Goal: Information Seeking & Learning: Learn about a topic

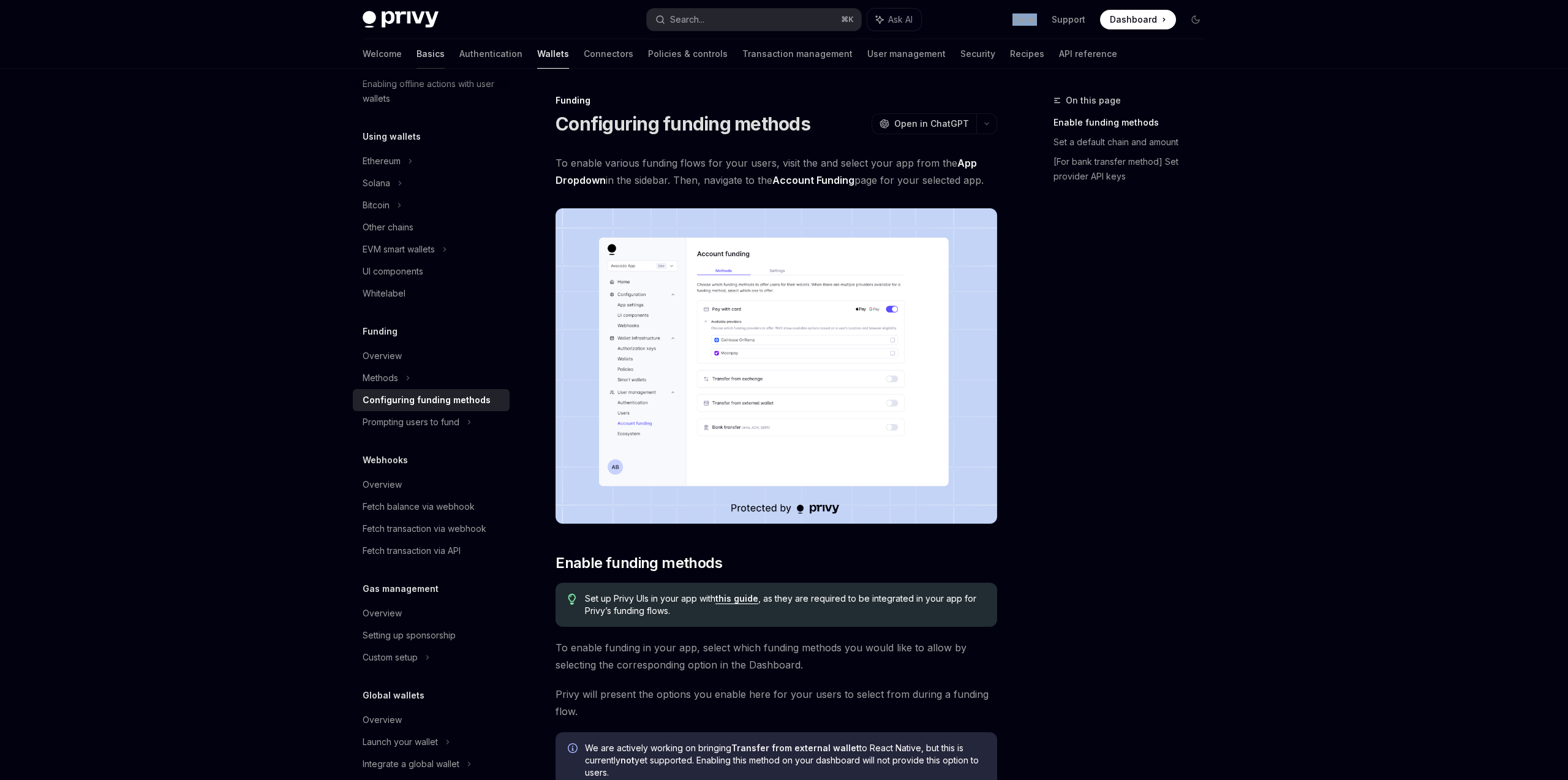
click at [416, 56] on link "Basics" at bounding box center [430, 54] width 28 height 29
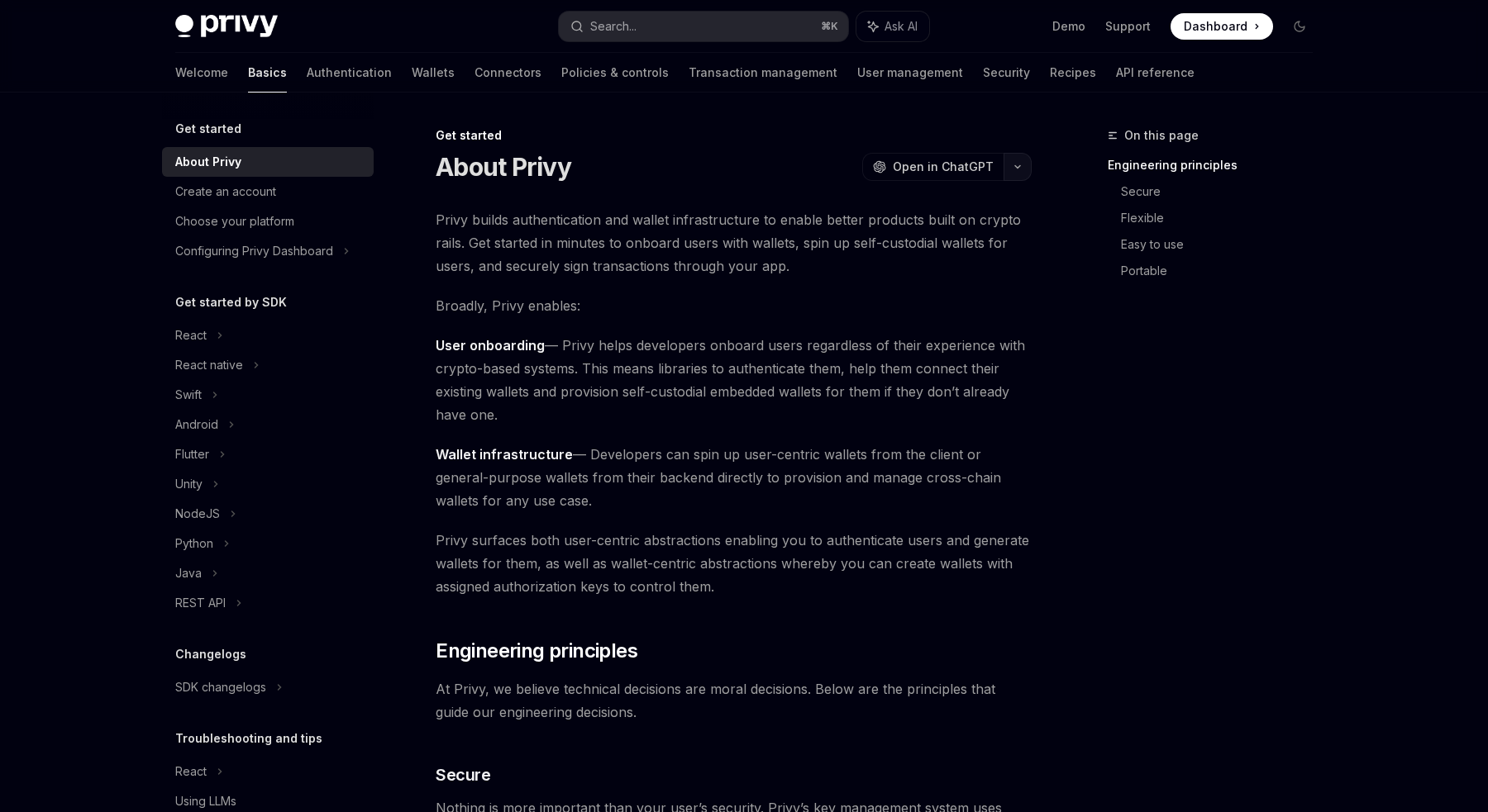
click at [1017, 172] on button "button" at bounding box center [1017, 167] width 29 height 29
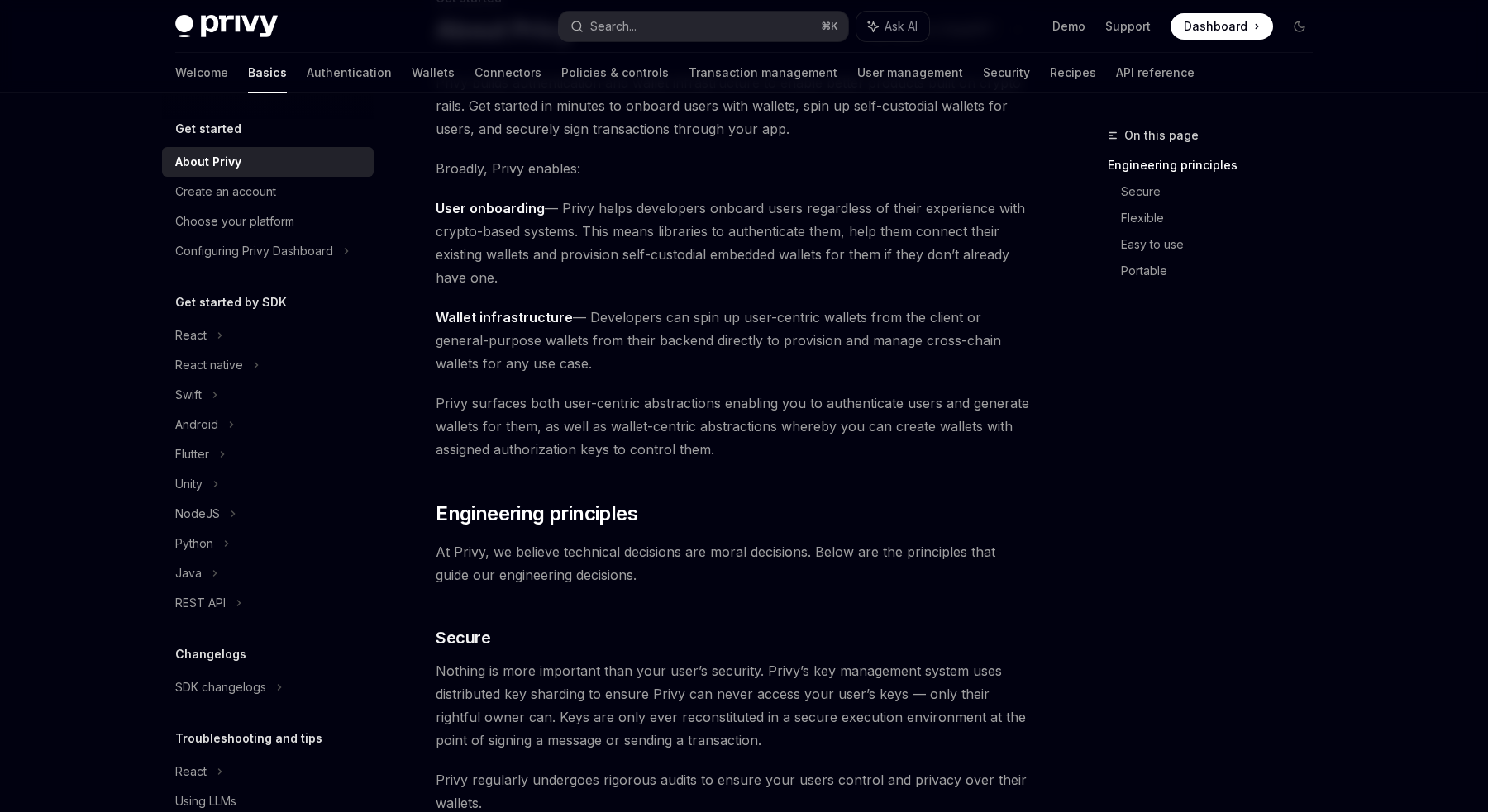
scroll to position [138, 0]
type textarea "*"
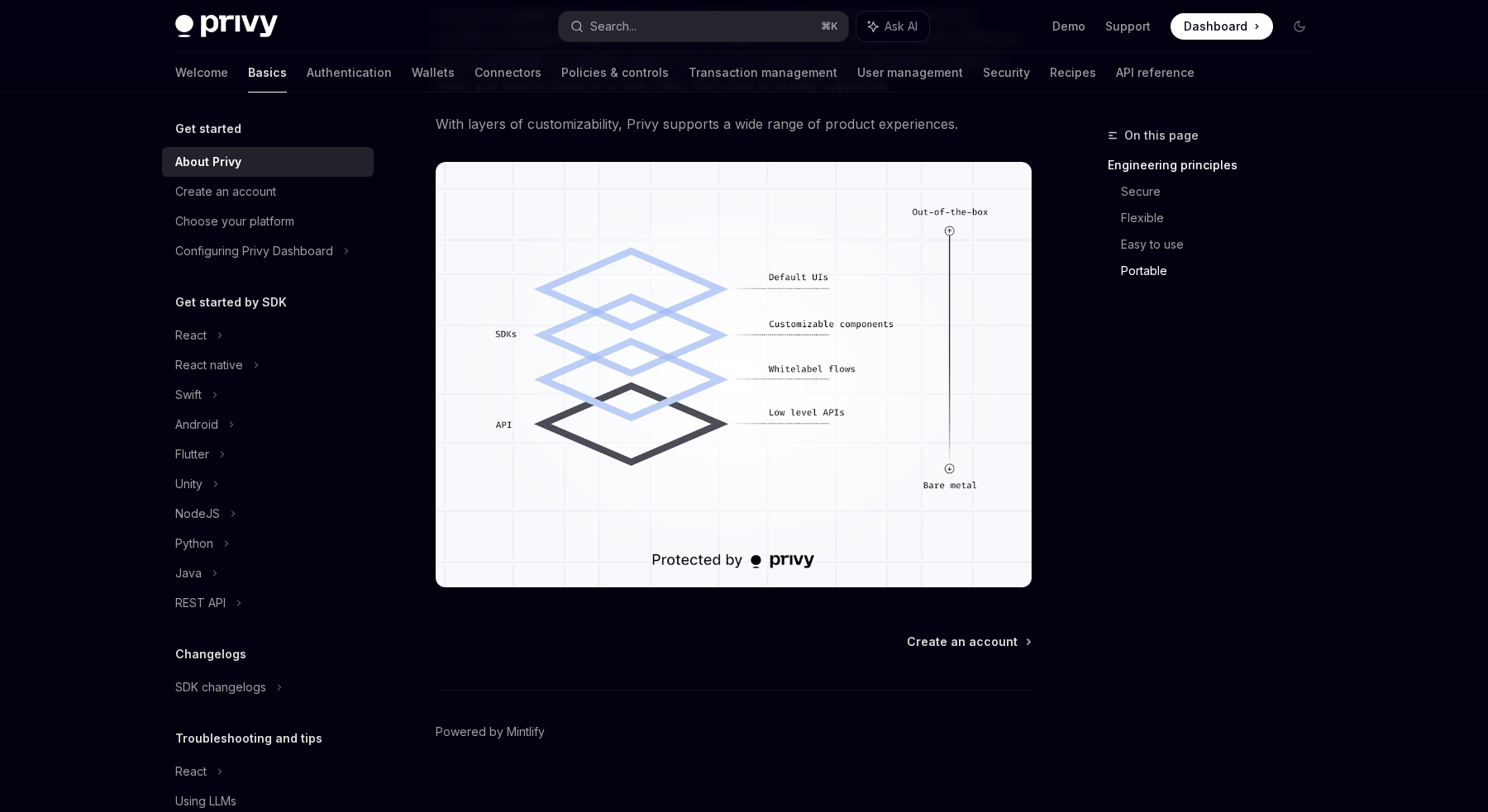
scroll to position [1350, 0]
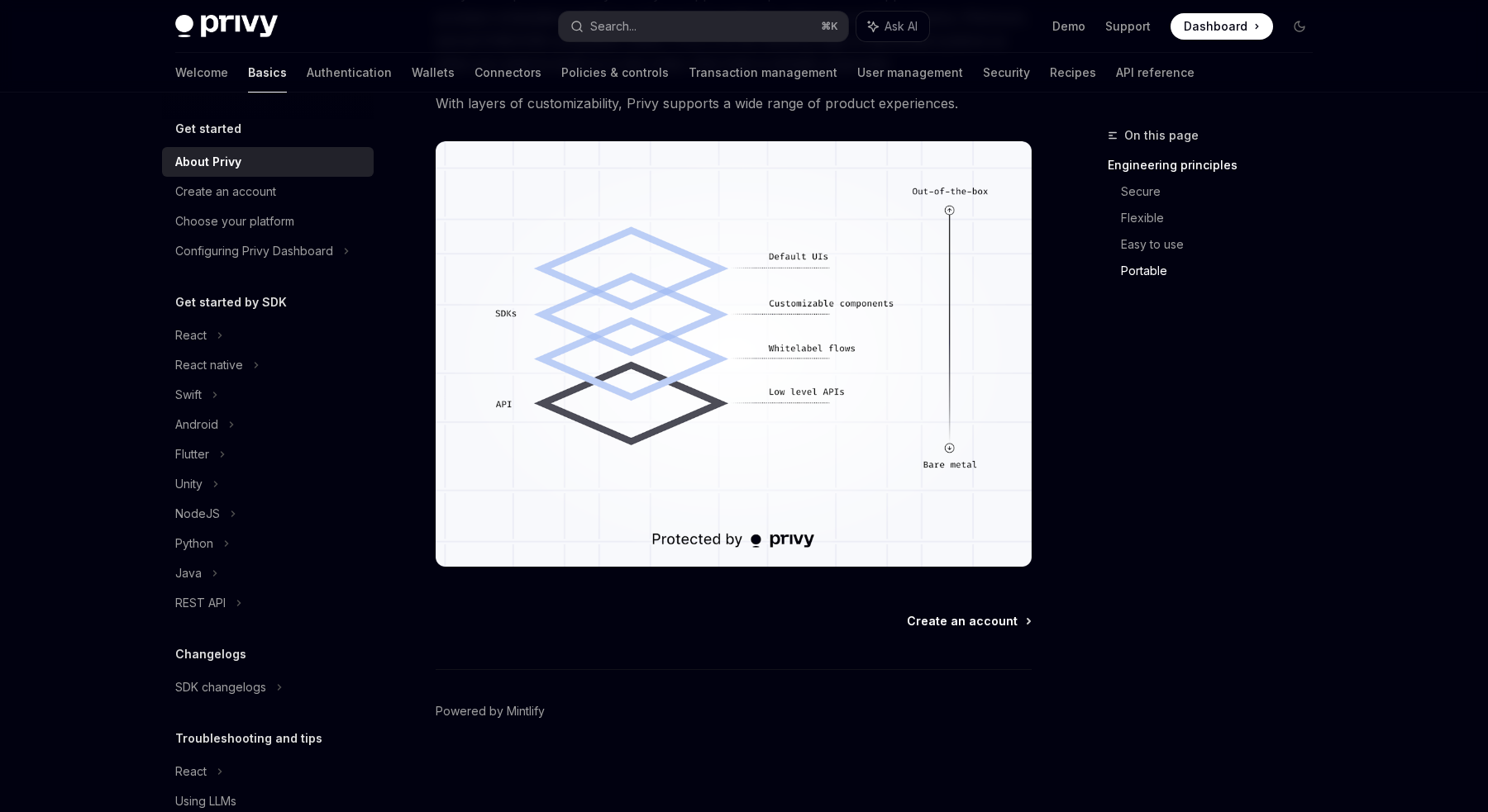
click at [1017, 625] on span "Create an account" at bounding box center [962, 621] width 110 height 17
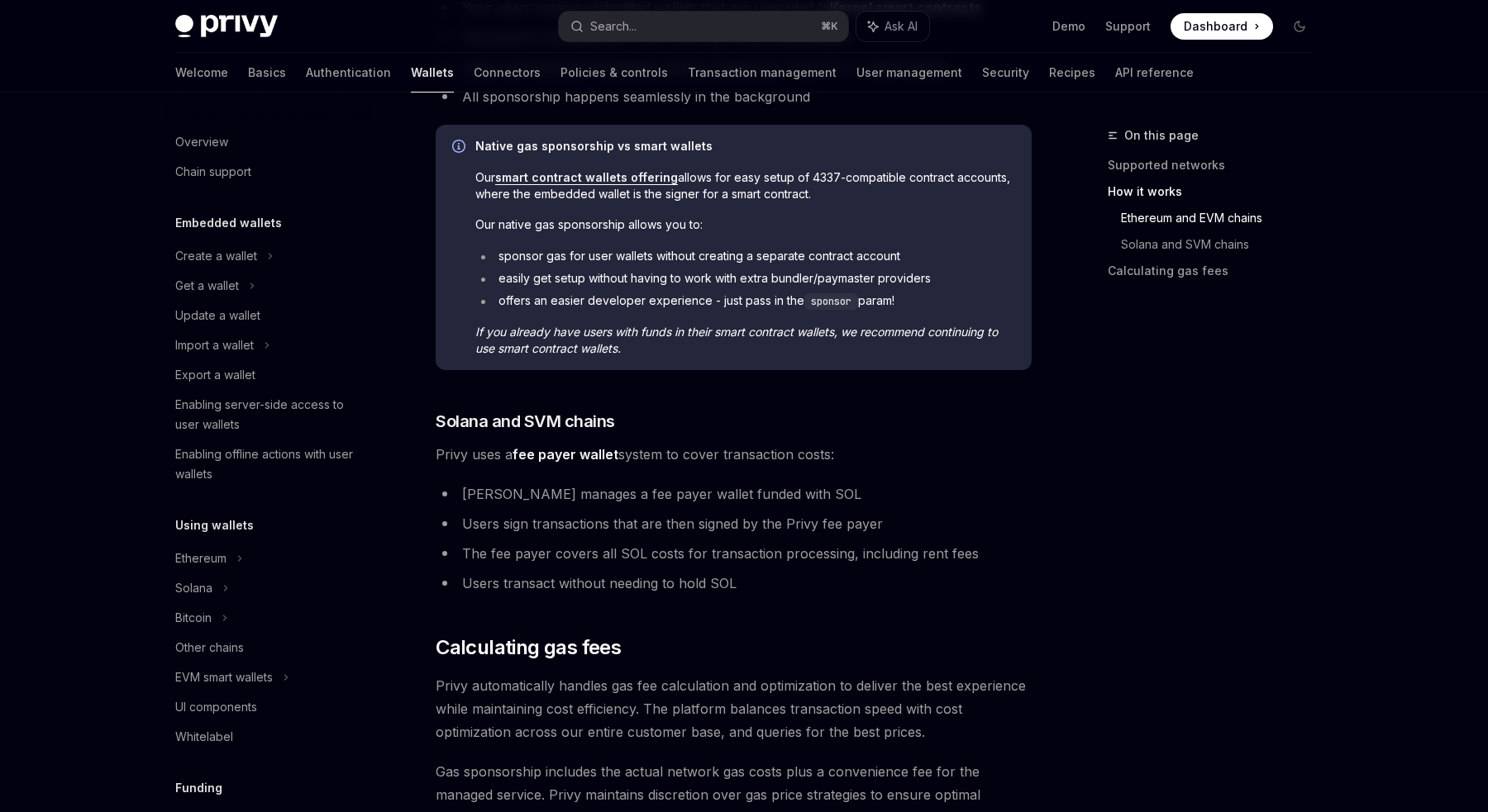
scroll to position [368, 0]
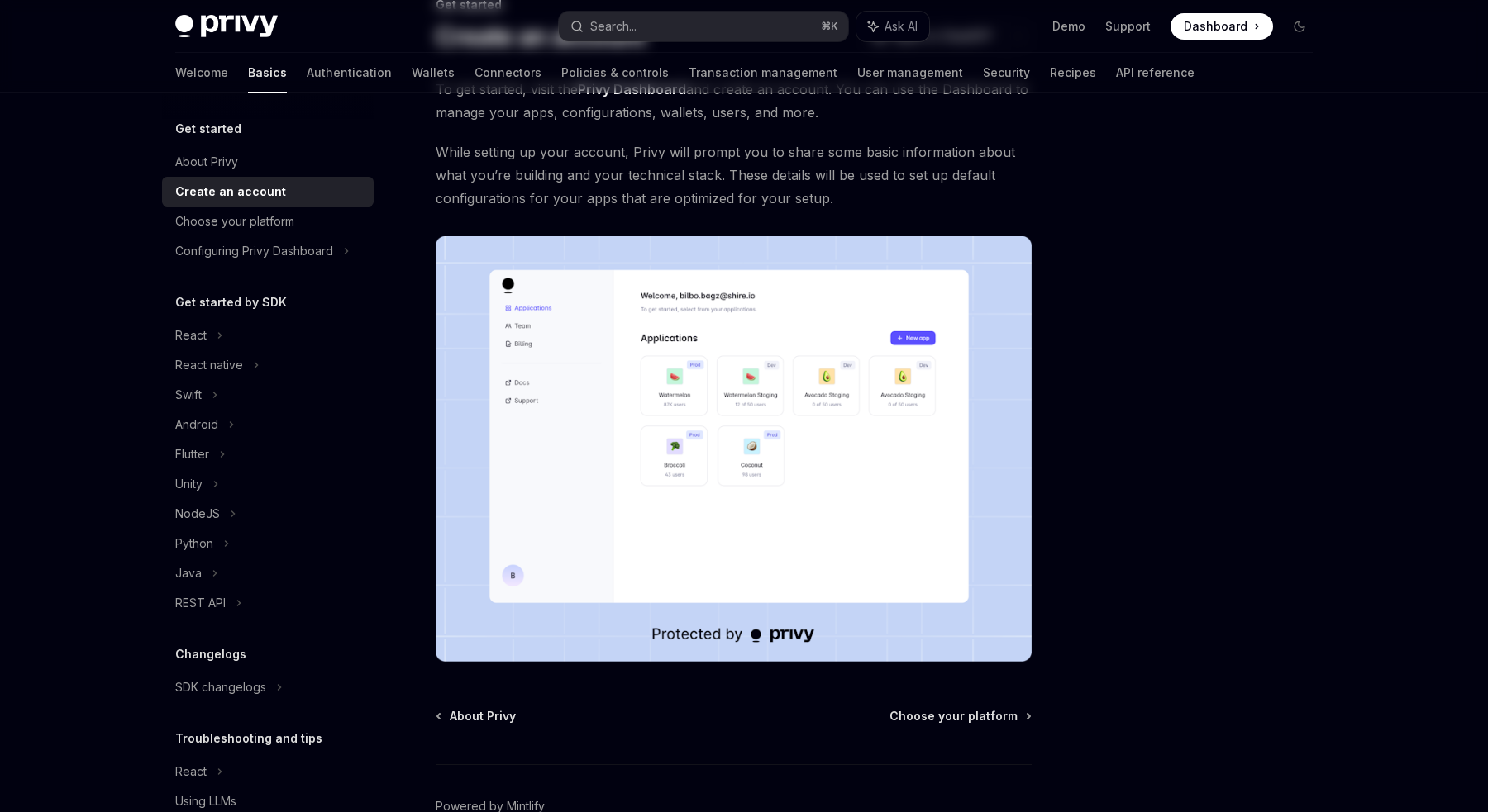
scroll to position [226, 0]
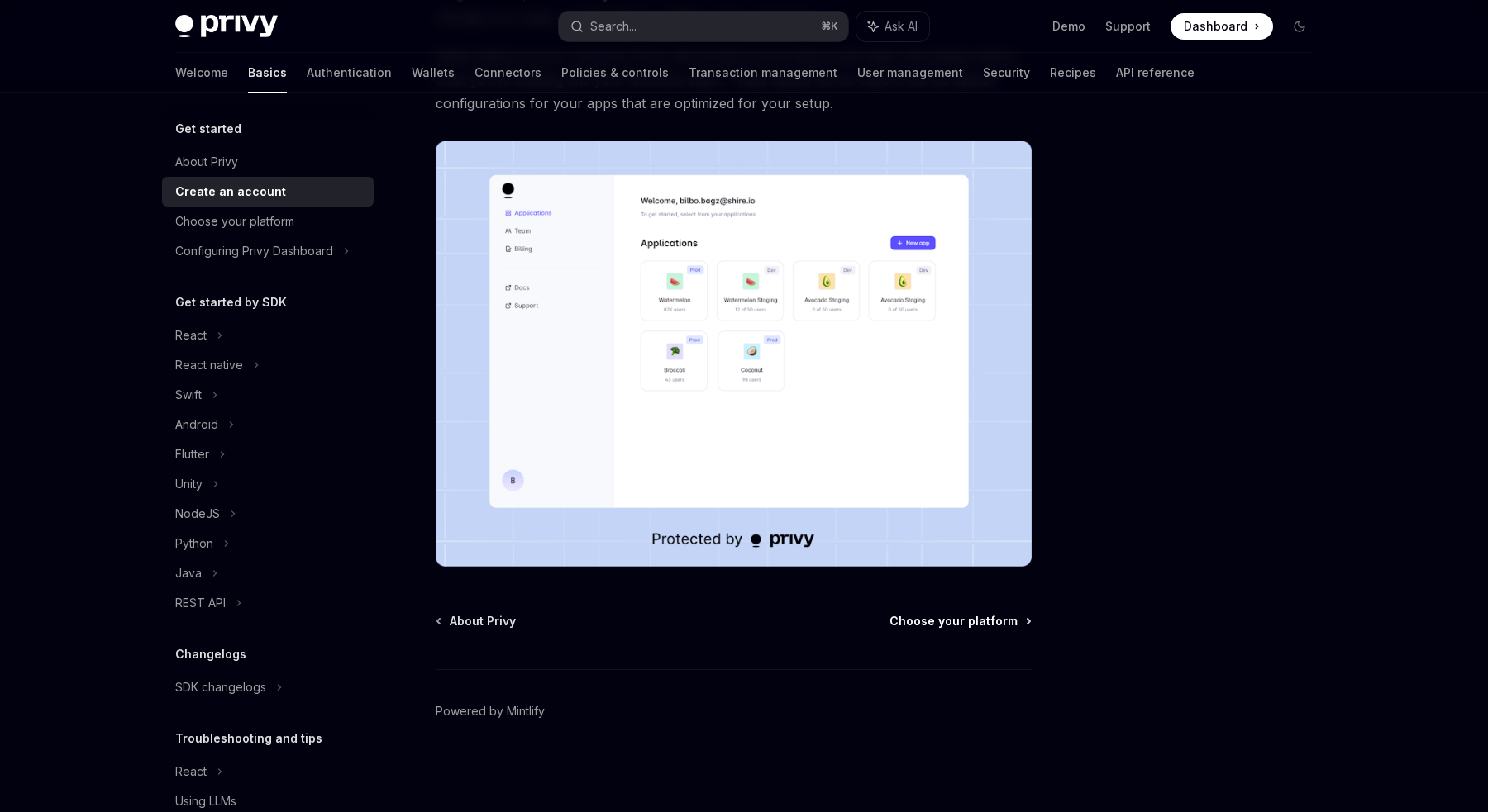
click at [1007, 625] on span "Choose your platform" at bounding box center [953, 621] width 128 height 17
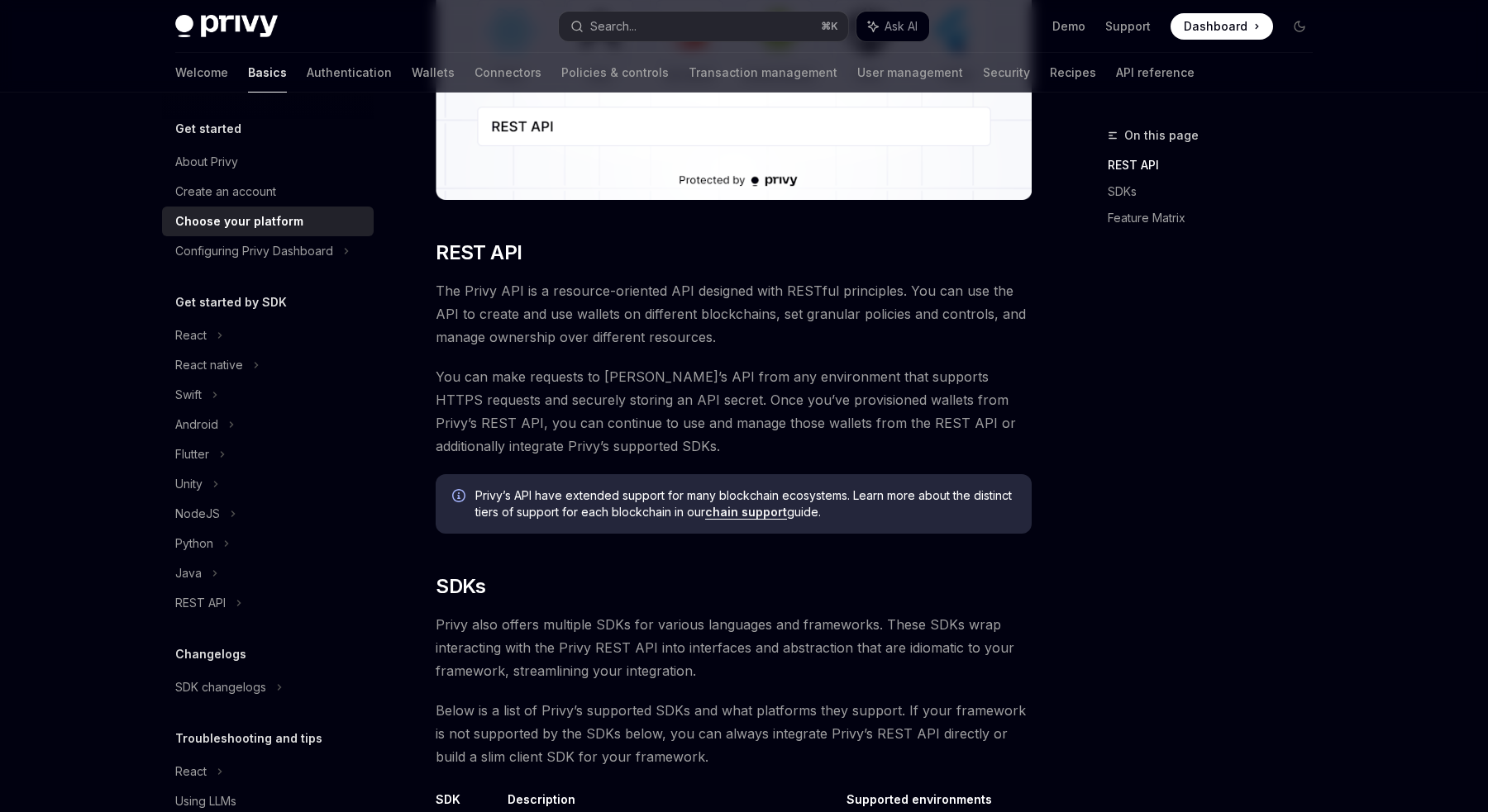
scroll to position [351, 0]
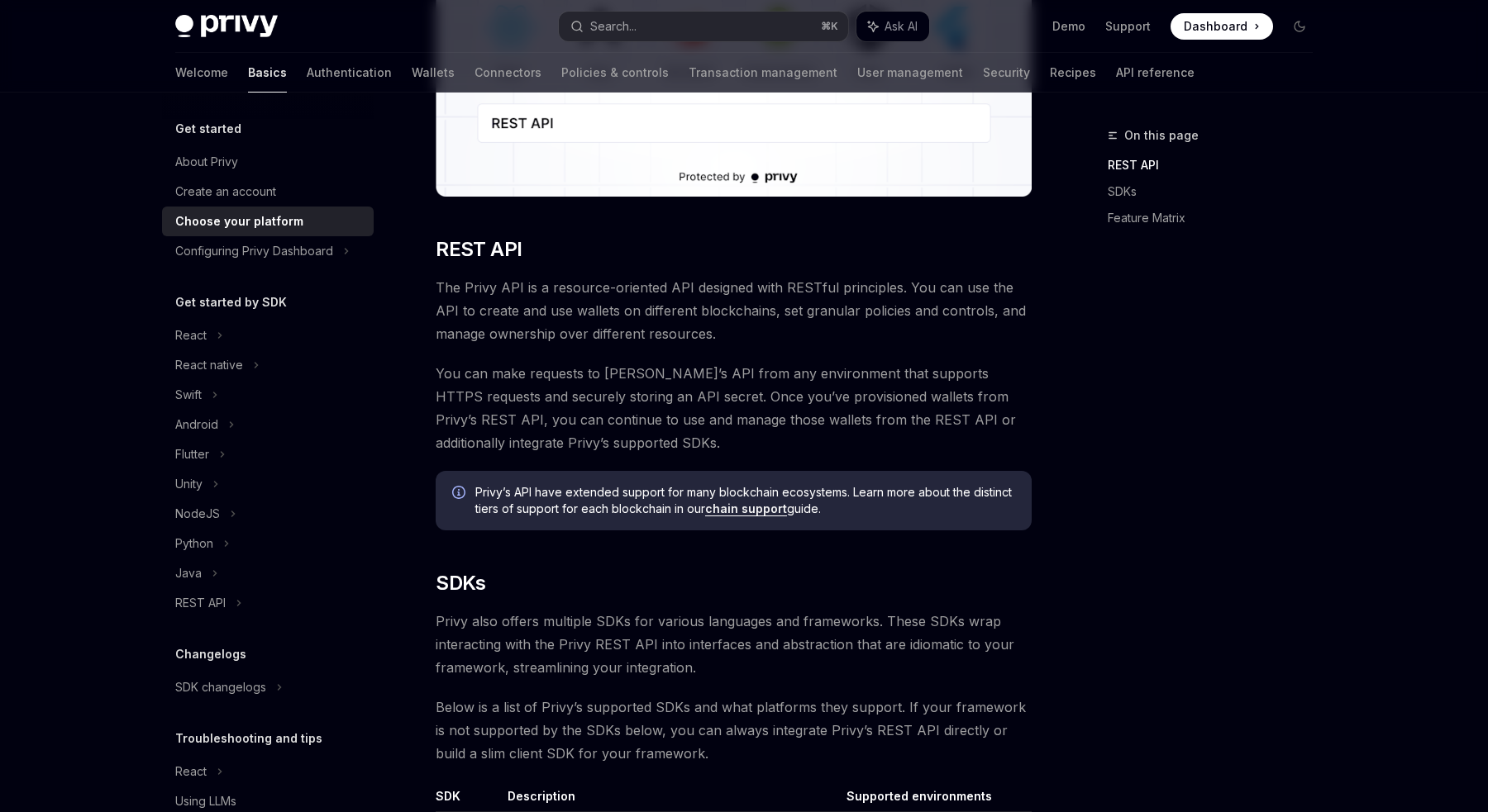
click at [746, 508] on link "chain support" at bounding box center [745, 508] width 82 height 15
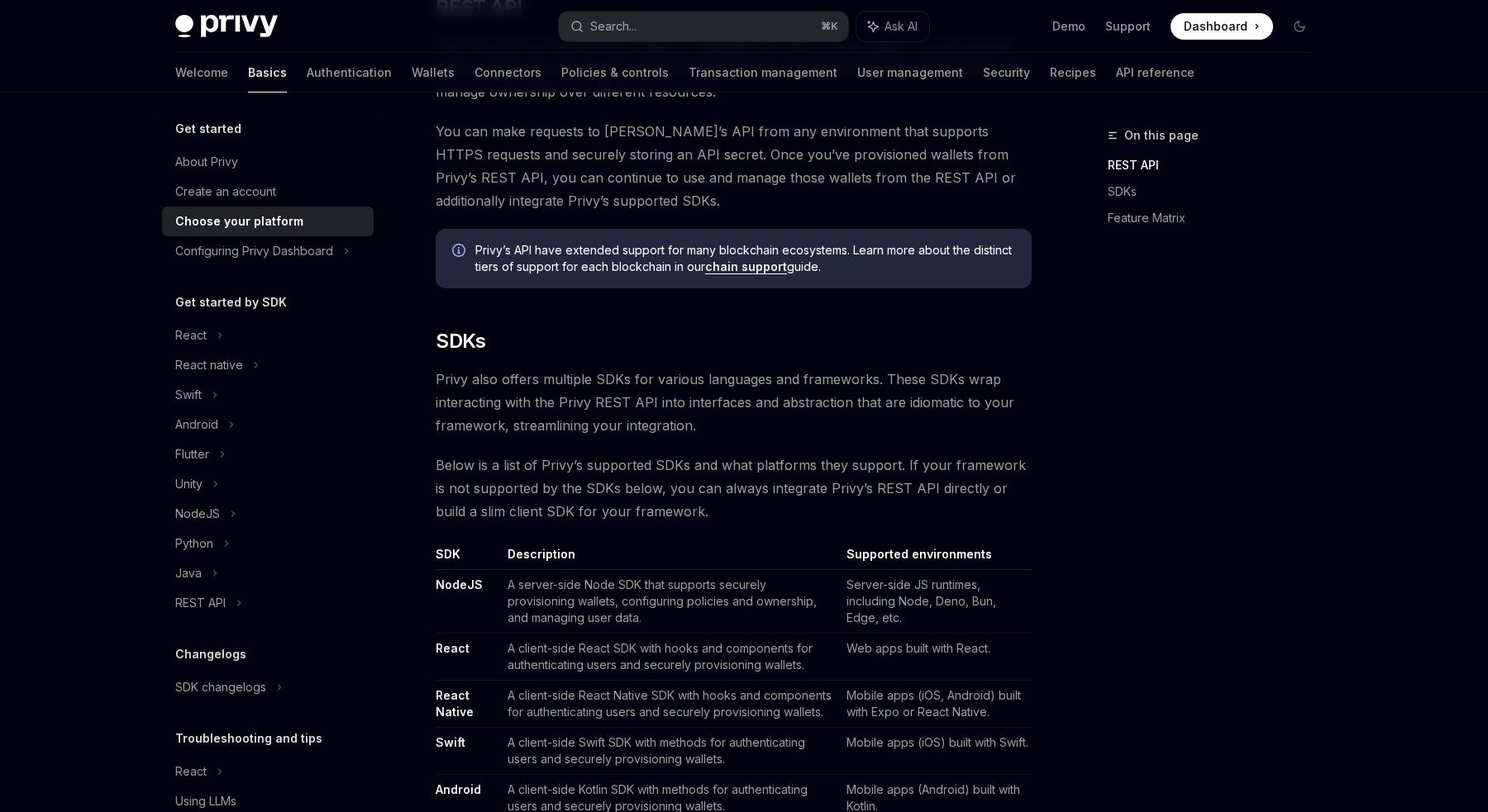
scroll to position [597, 0]
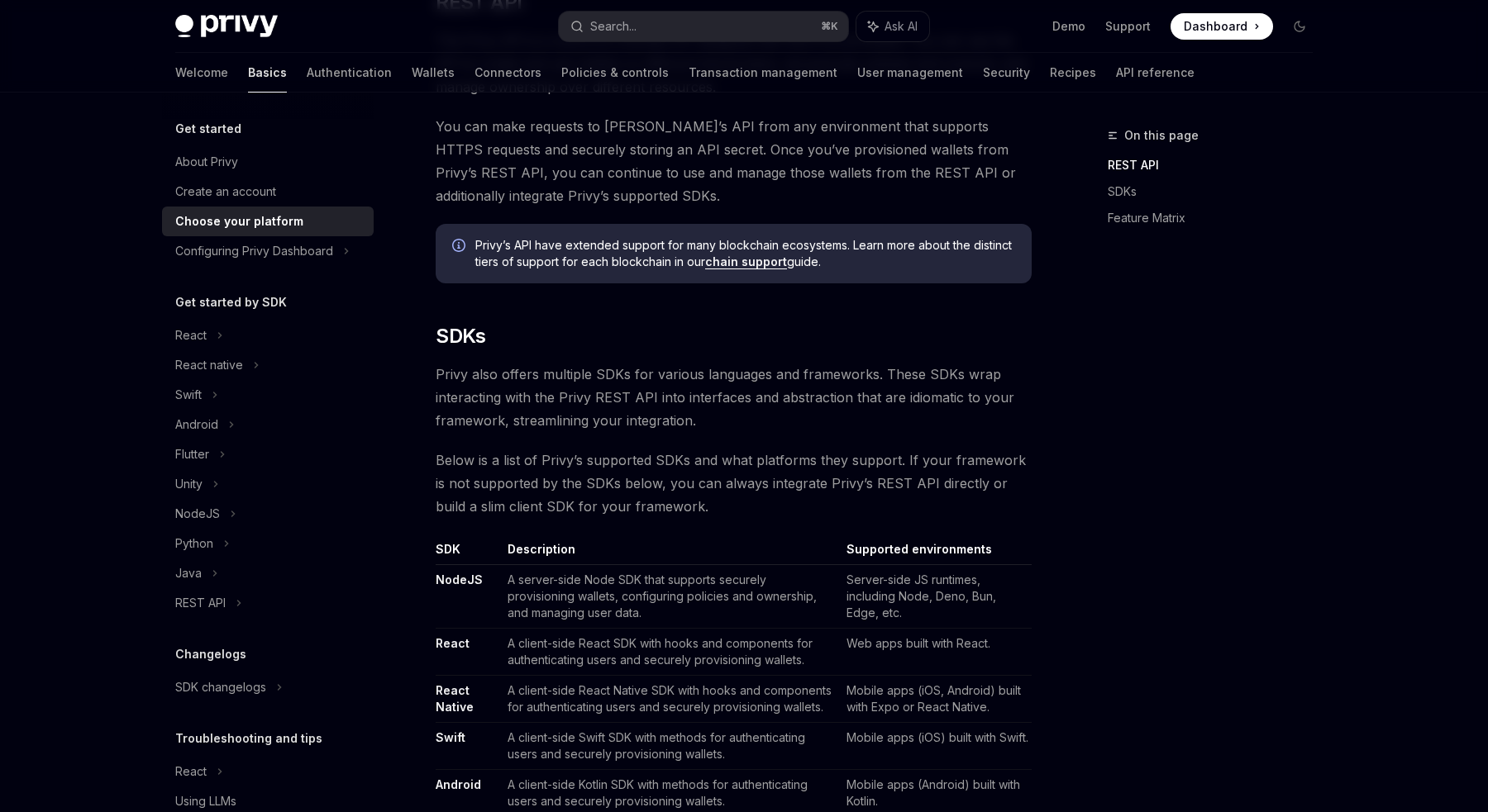
click at [933, 401] on span "Privy also offers multiple SDKs for various languages and frameworks. These SDK…" at bounding box center [733, 397] width 596 height 69
click at [1184, 356] on div "On this page REST API SDKs Feature Matrix" at bounding box center [1199, 468] width 251 height 687
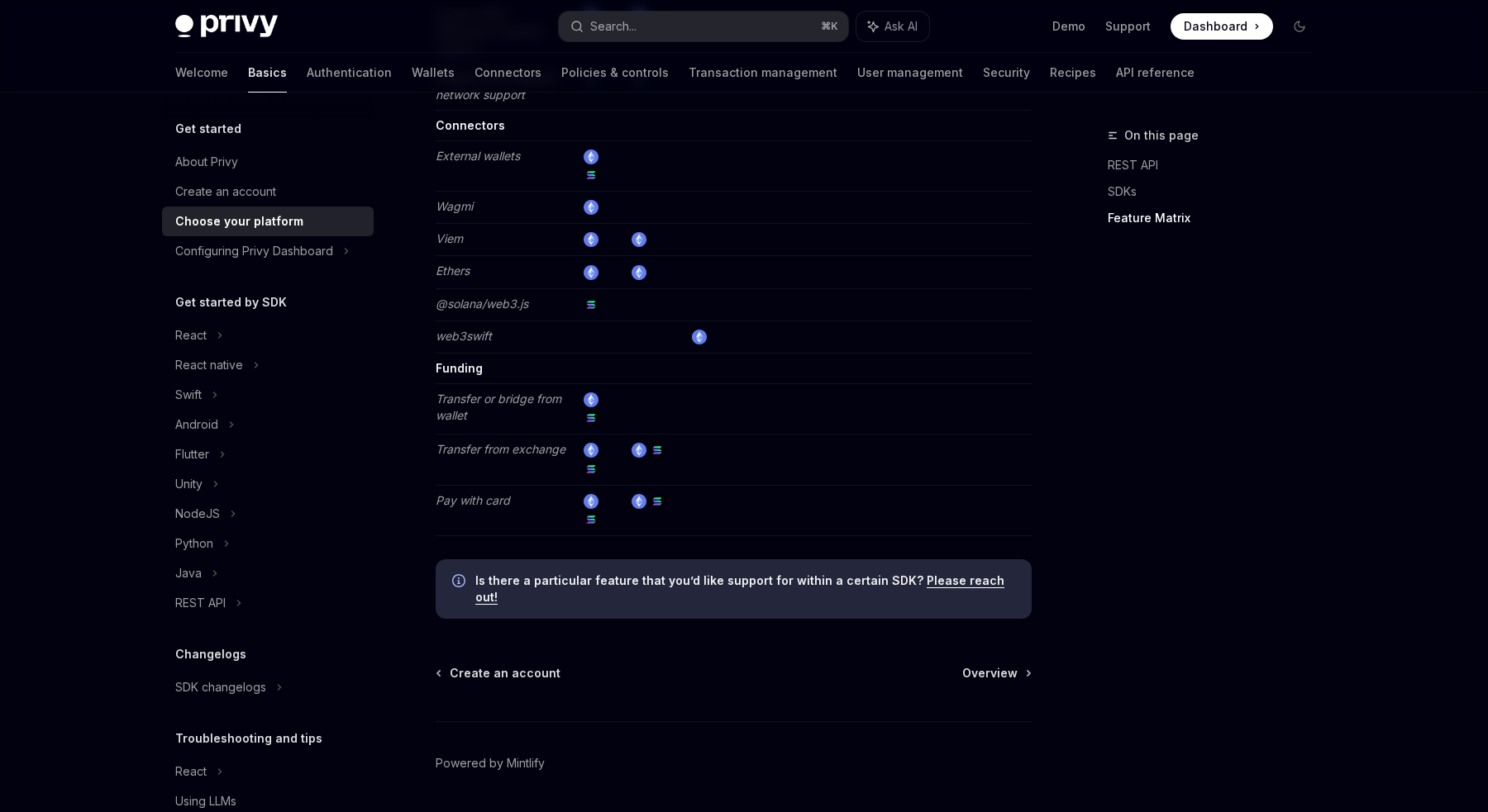
scroll to position [2987, 0]
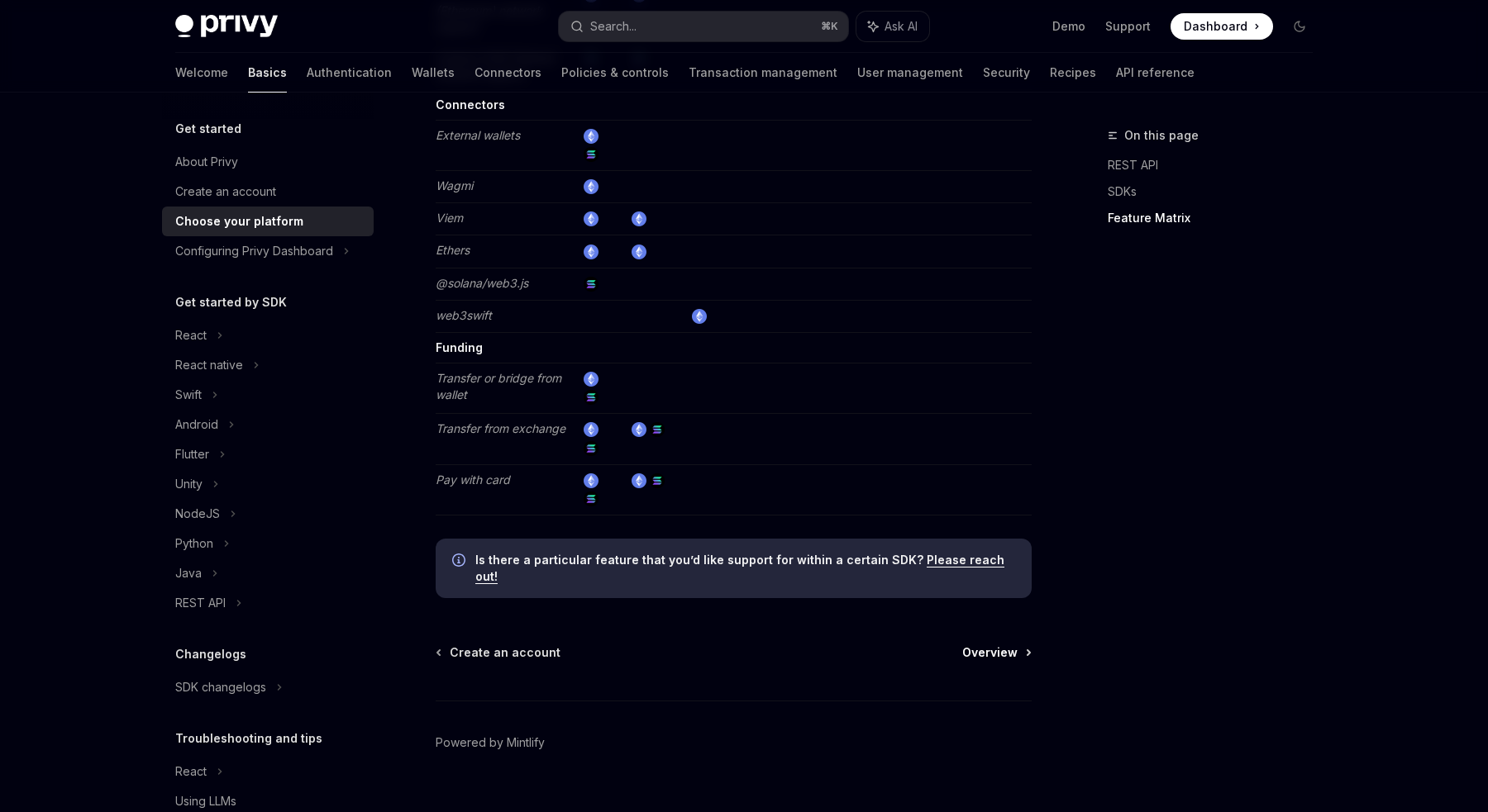
click at [1000, 644] on span "Overview" at bounding box center [989, 652] width 55 height 17
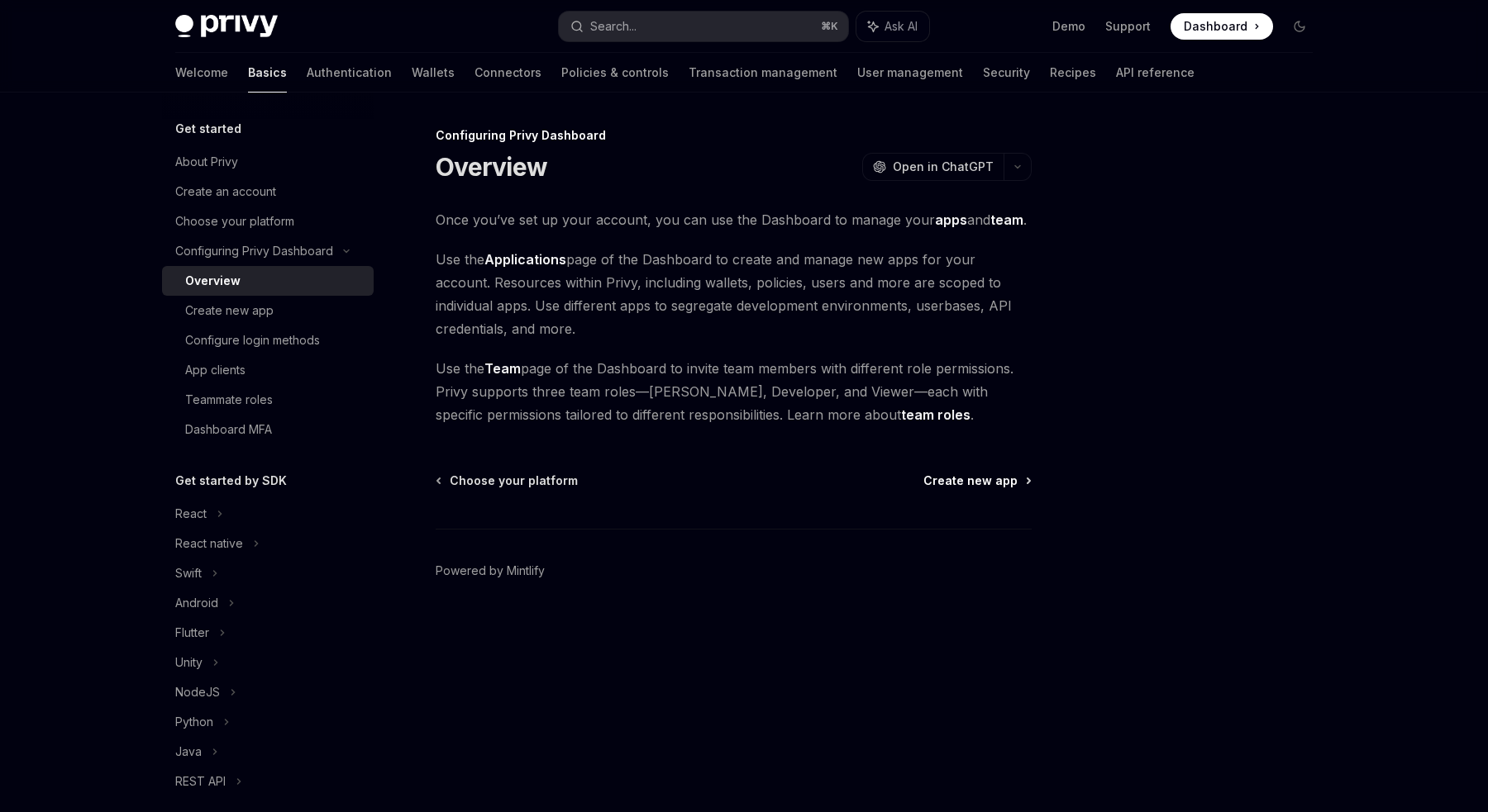
click at [994, 479] on span "Create new app" at bounding box center [971, 481] width 95 height 17
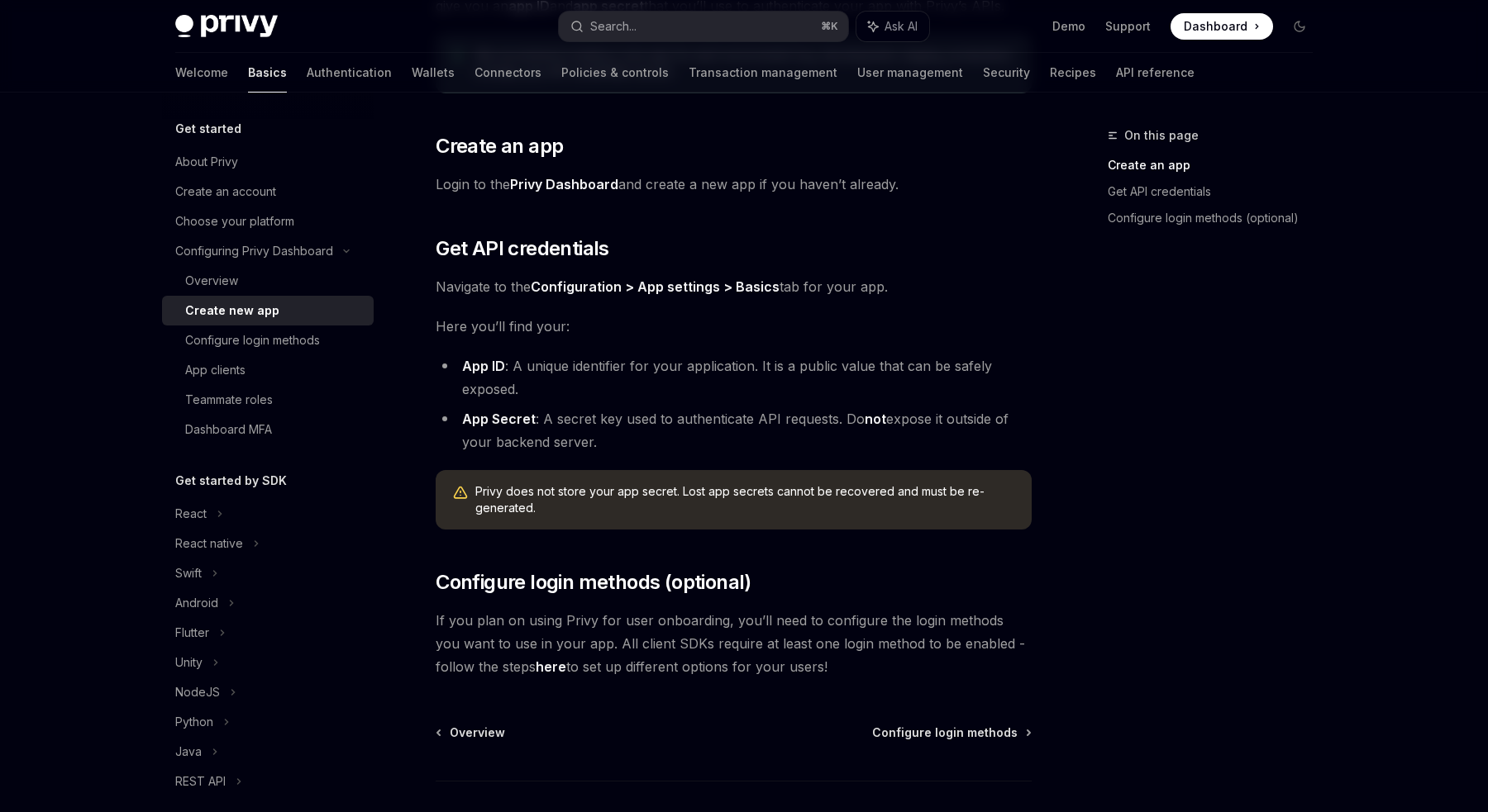
scroll to position [238, 0]
click at [1003, 725] on span "Configure login methods" at bounding box center [945, 732] width 146 height 17
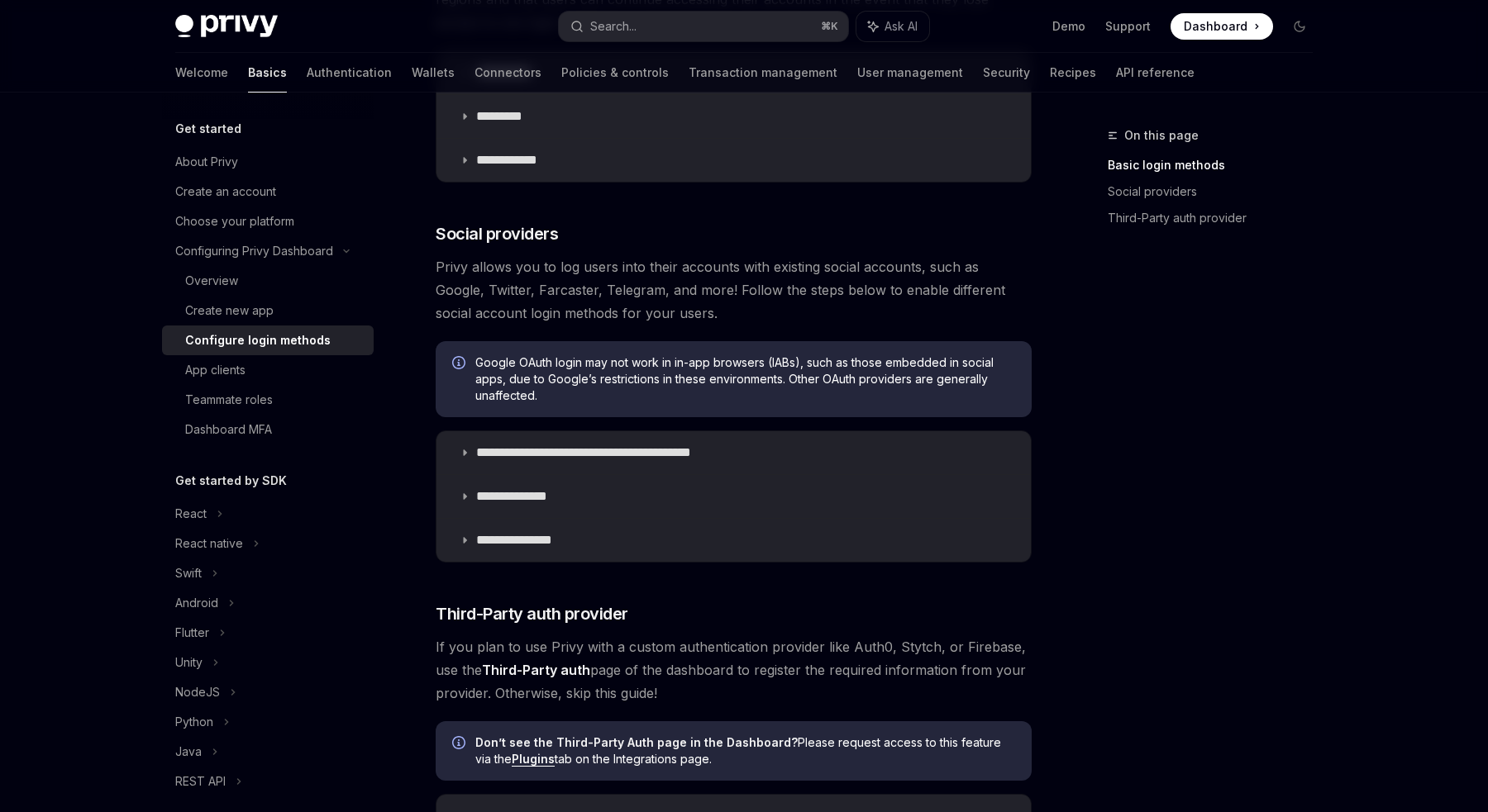
scroll to position [410, 0]
click at [515, 291] on span "Privy allows you to log users into their accounts with existing social accounts…" at bounding box center [733, 289] width 596 height 69
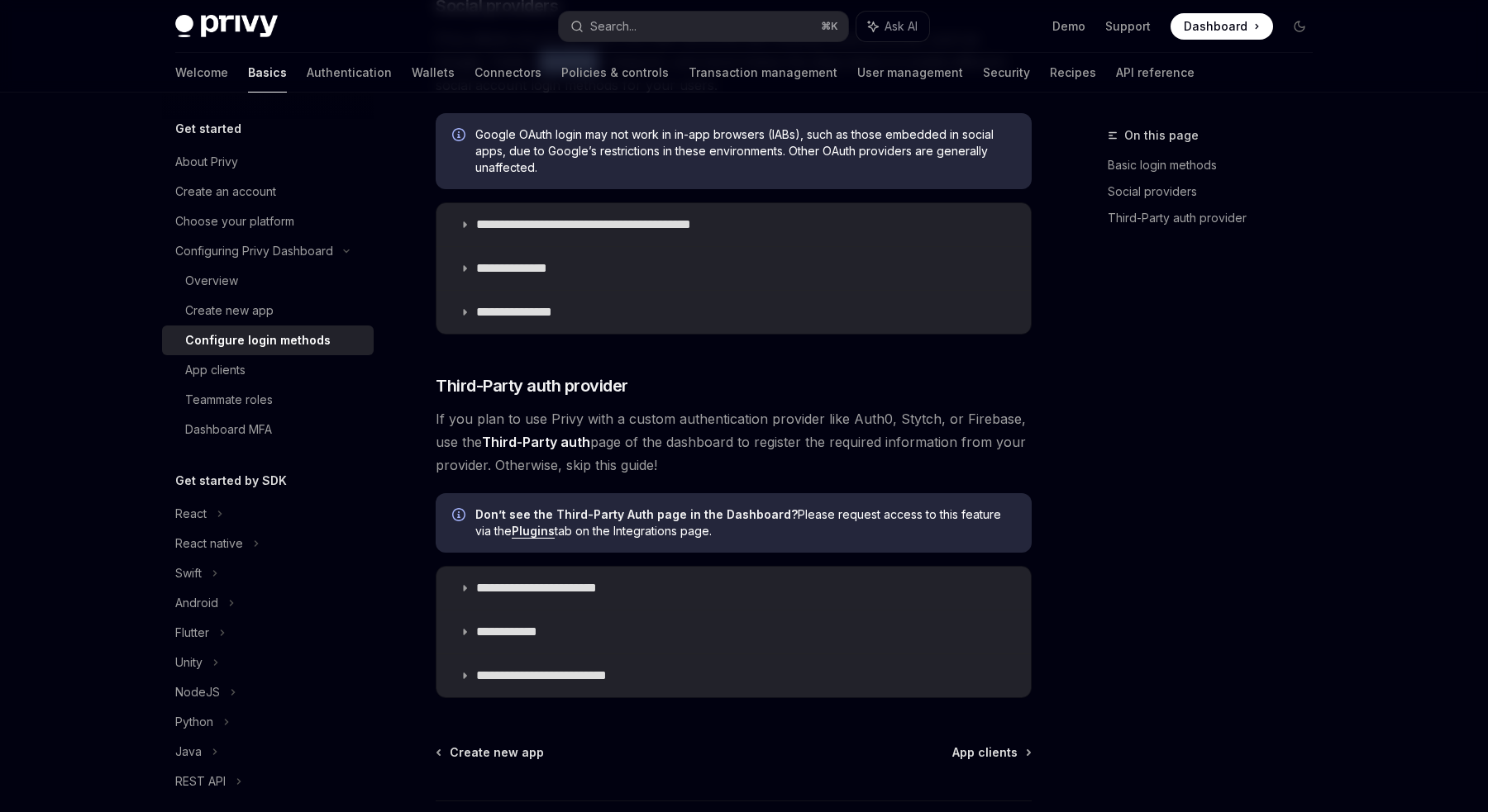
scroll to position [639, 0]
click at [910, 415] on span "If you plan to use Privy with a custom authentication provider like Auth0, Styt…" at bounding box center [733, 440] width 596 height 69
click at [996, 751] on span "App clients" at bounding box center [984, 751] width 65 height 17
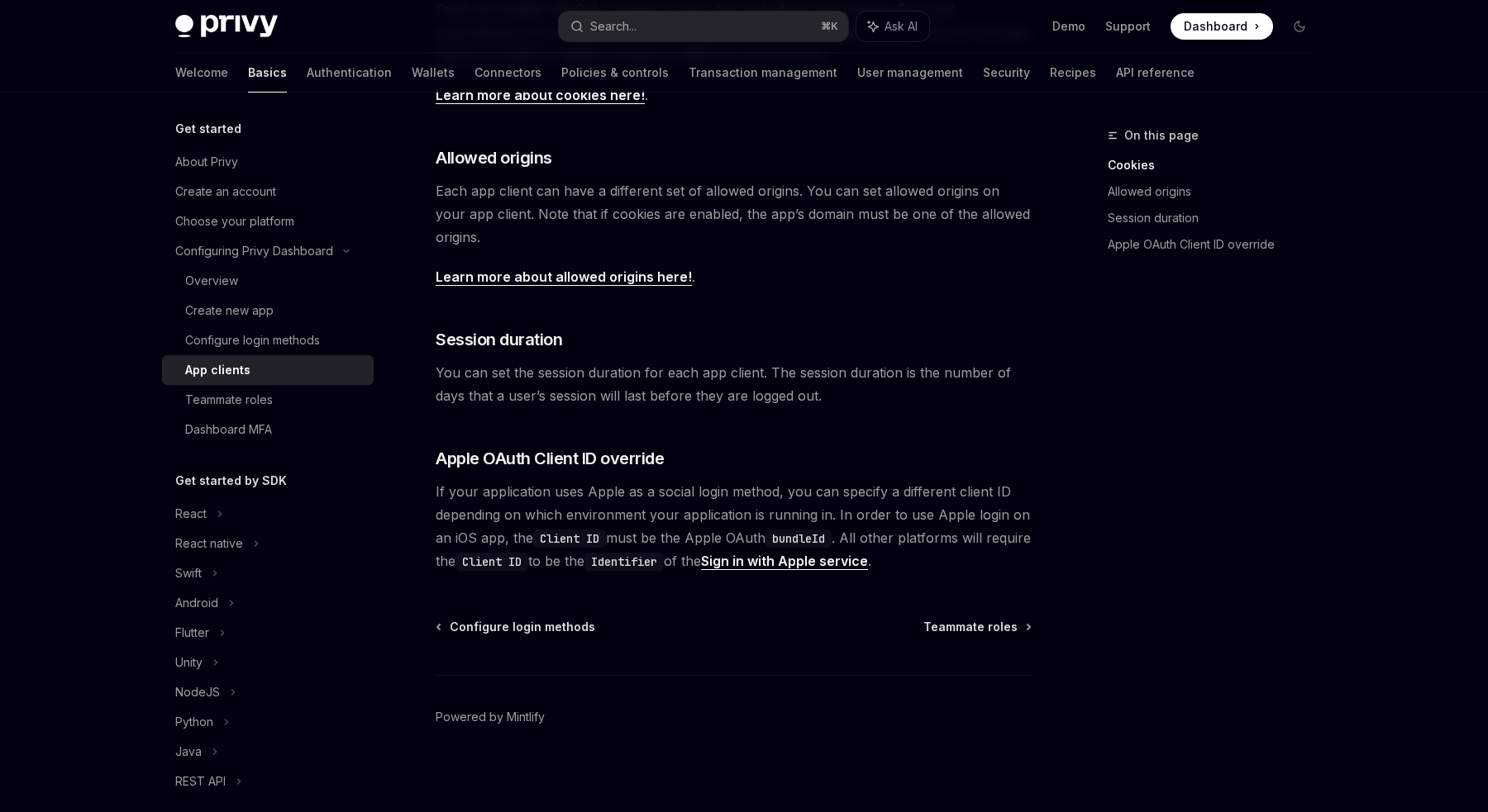
scroll to position [508, 0]
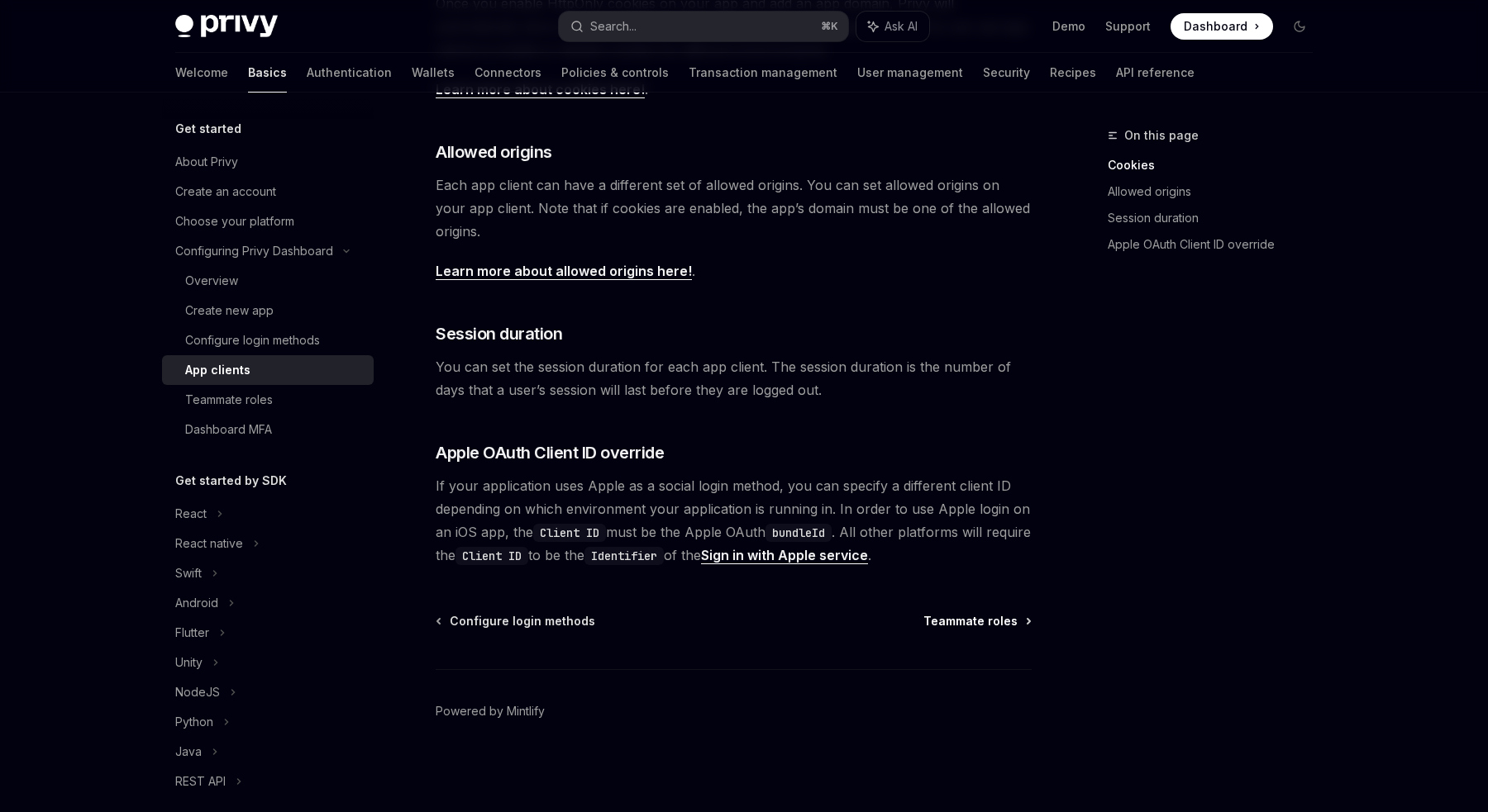
click at [966, 624] on span "Teammate roles" at bounding box center [971, 621] width 95 height 17
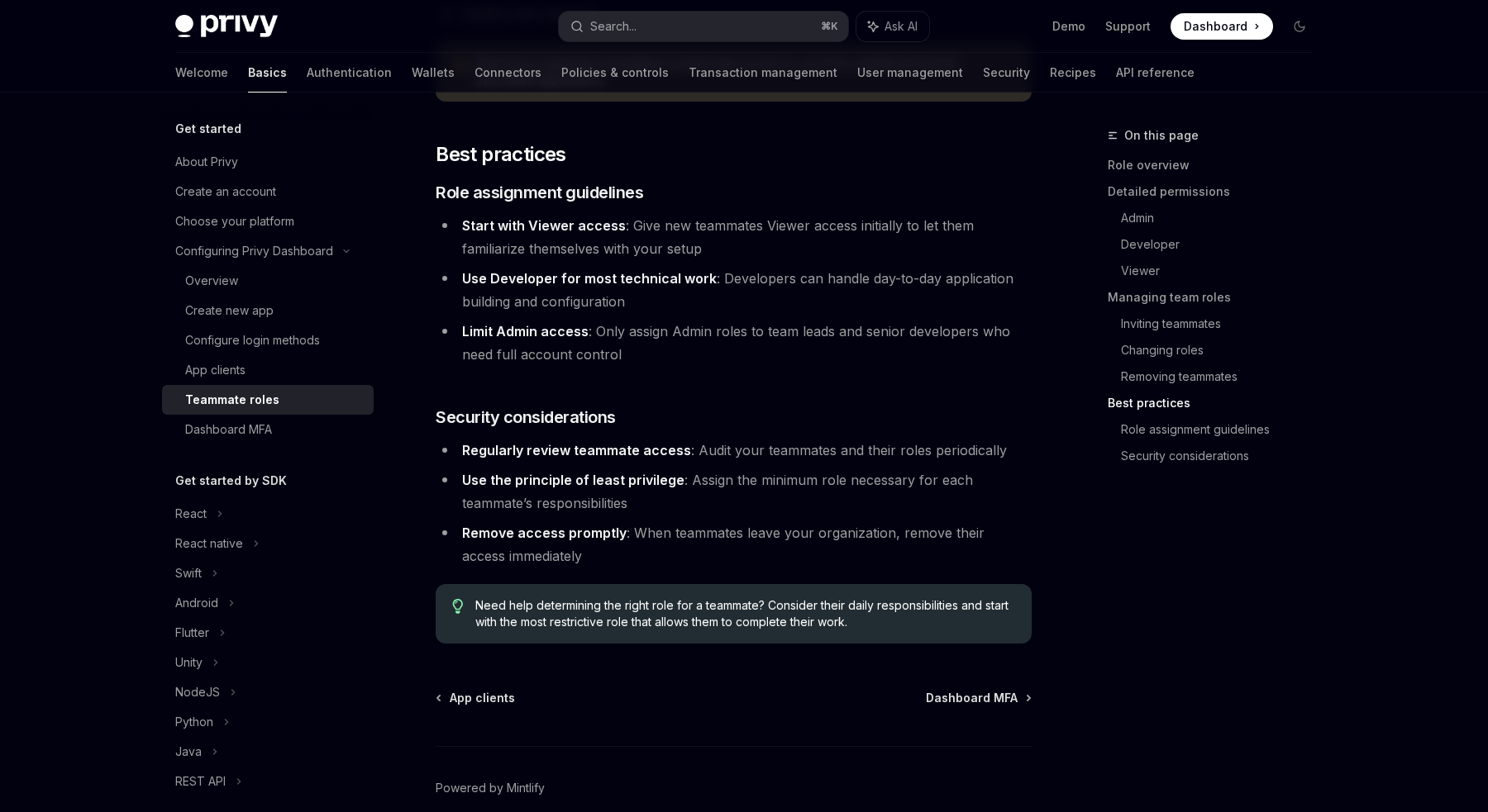
scroll to position [2790, 0]
click at [1008, 689] on div "App clients Dashboard MFA Powered by [PERSON_NAME]" at bounding box center [733, 788] width 596 height 199
click at [1009, 689] on span "Dashboard MFA" at bounding box center [971, 697] width 92 height 17
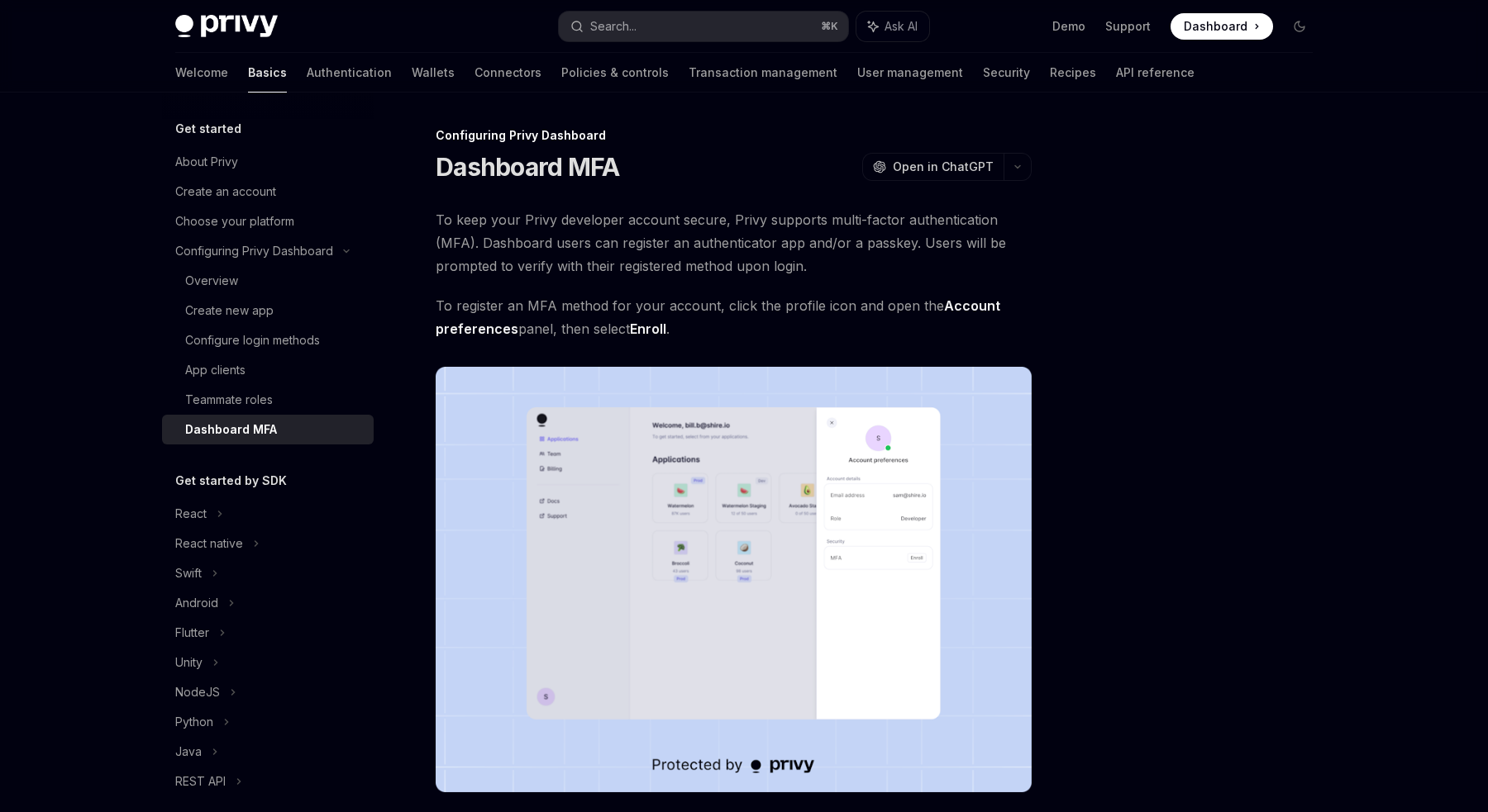
click at [849, 540] on img at bounding box center [733, 579] width 596 height 426
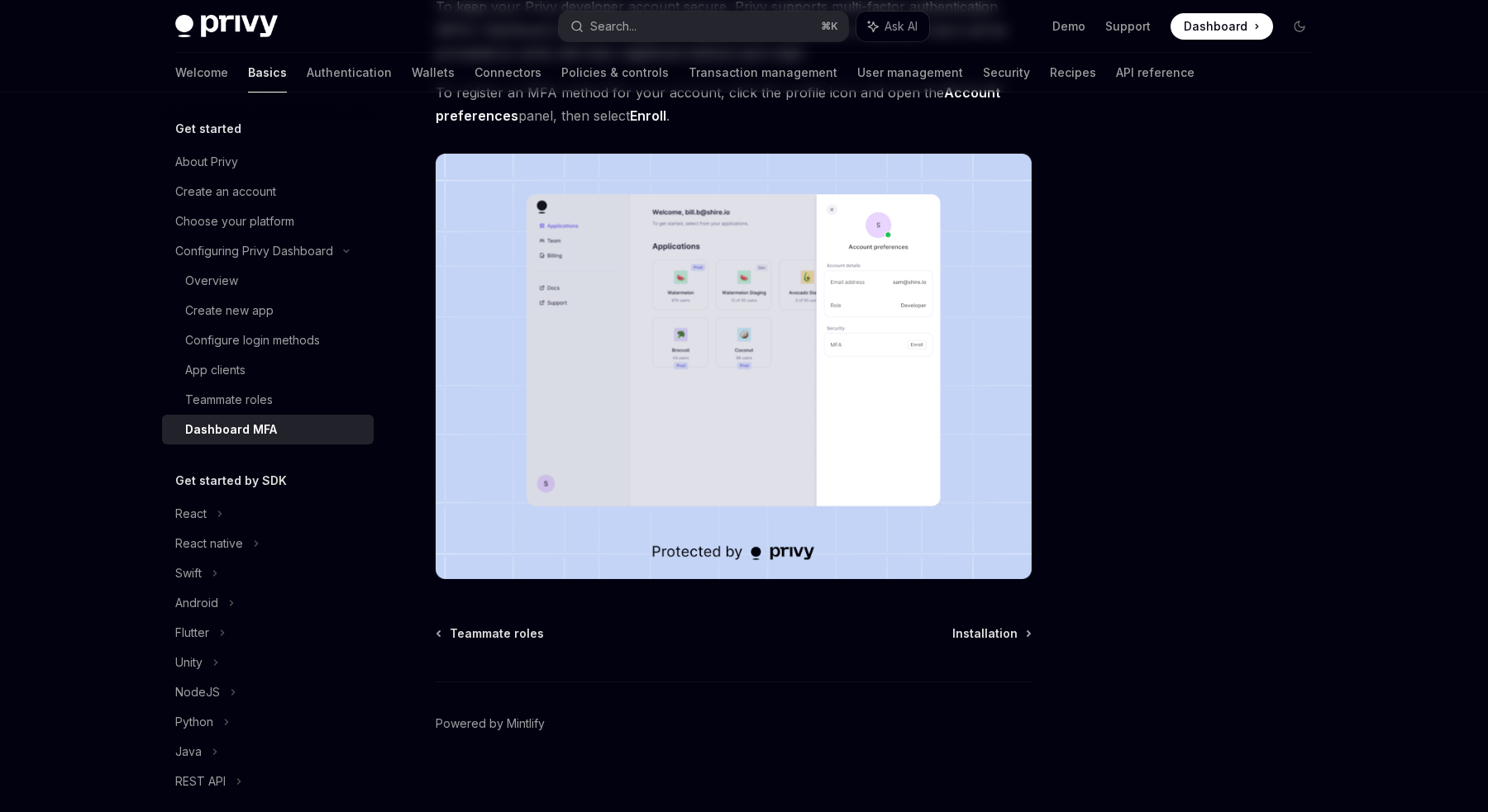
scroll to position [226, 0]
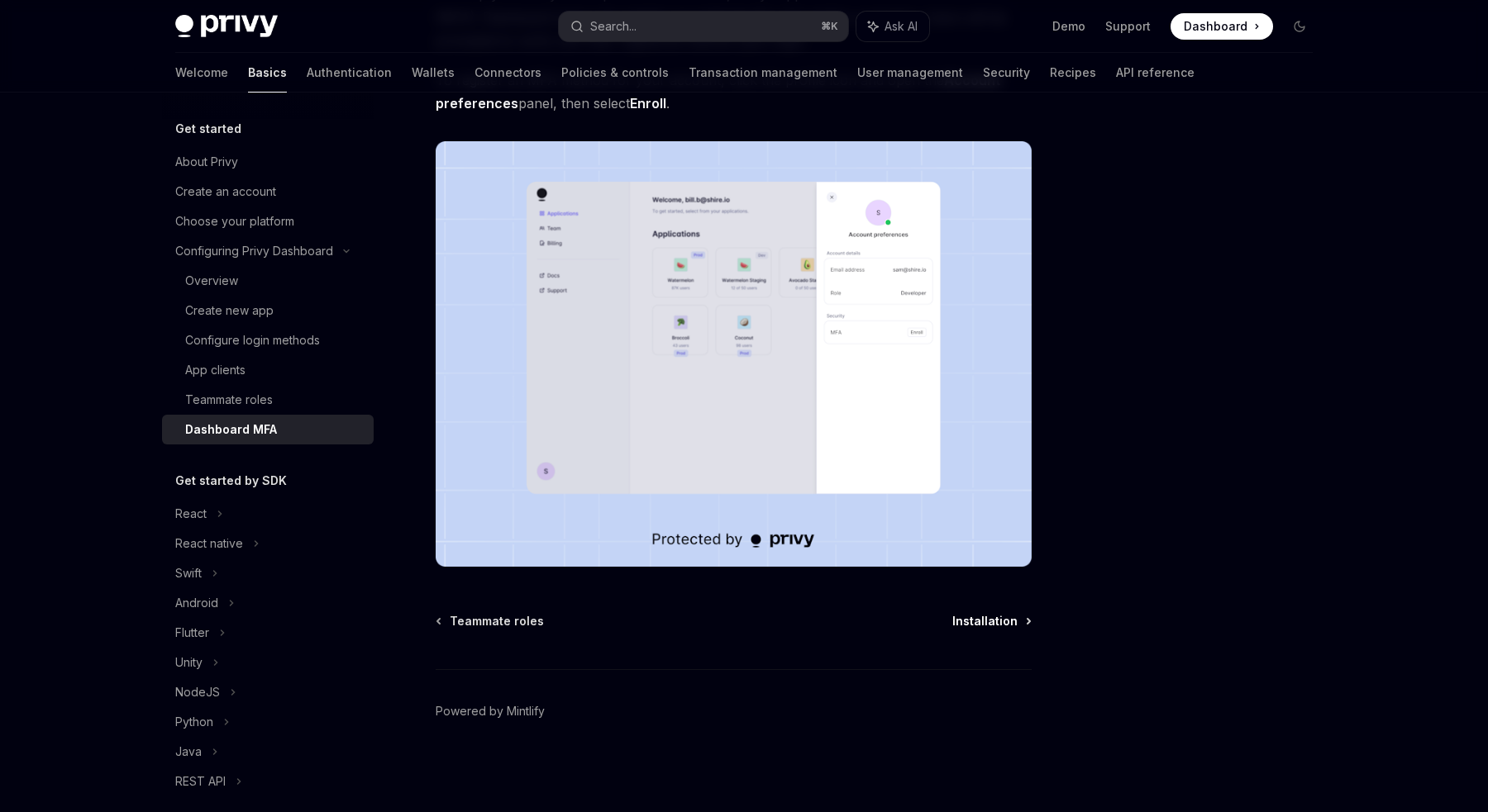
click at [975, 627] on span "Installation" at bounding box center [984, 621] width 65 height 17
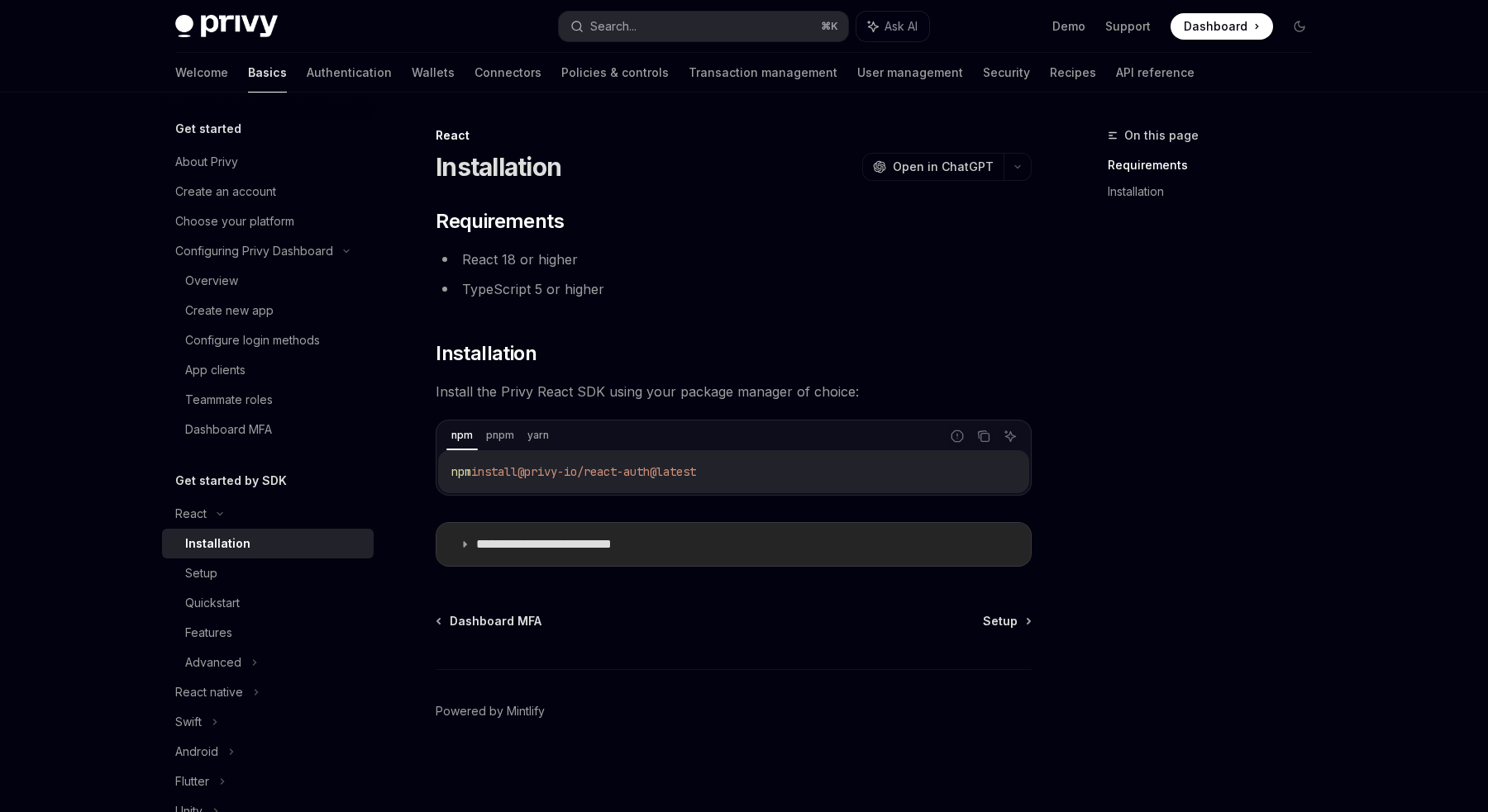
click at [461, 547] on icon at bounding box center [464, 545] width 10 height 10
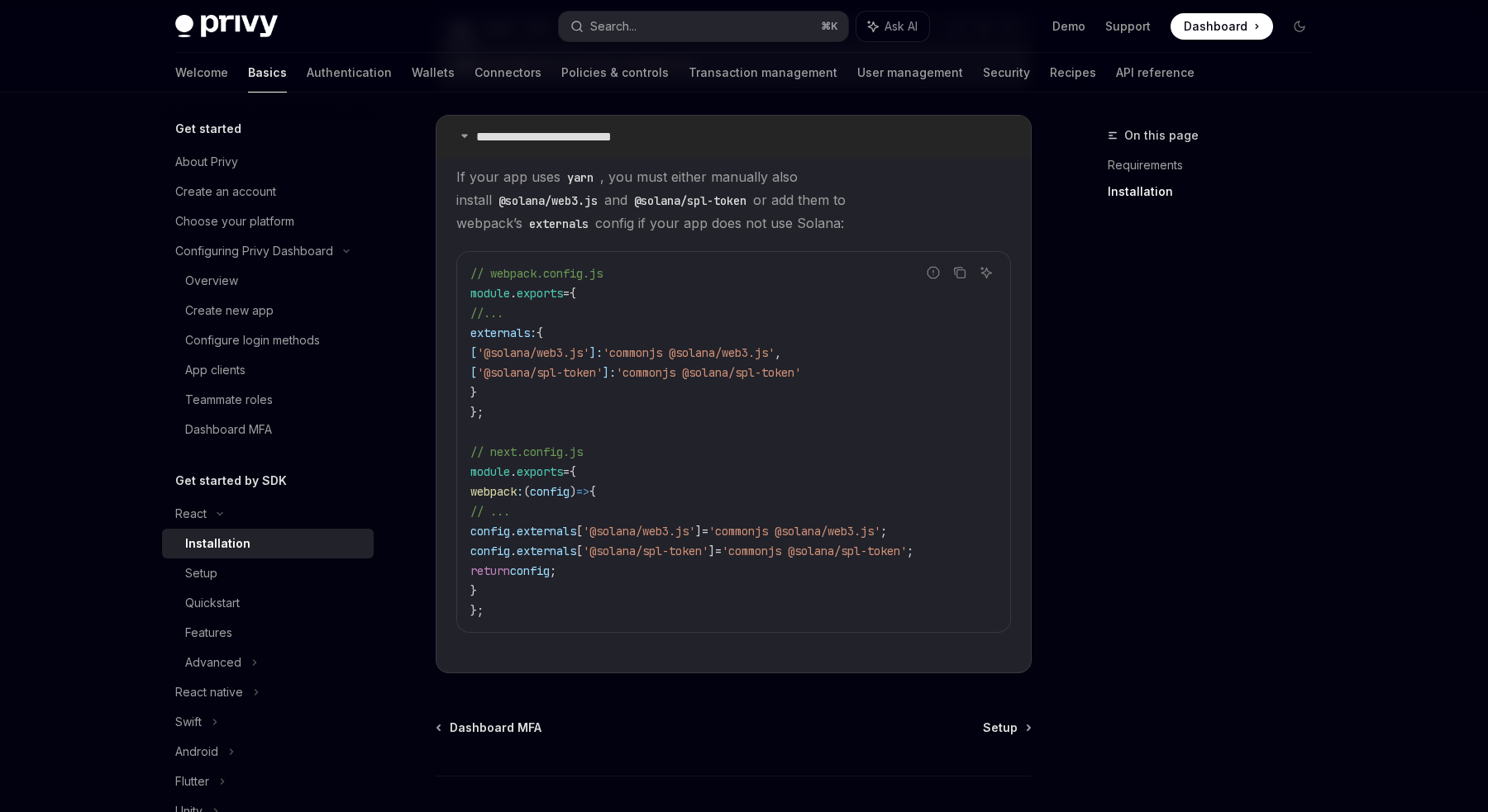
scroll to position [412, 0]
click at [464, 134] on icon at bounding box center [464, 131] width 10 height 10
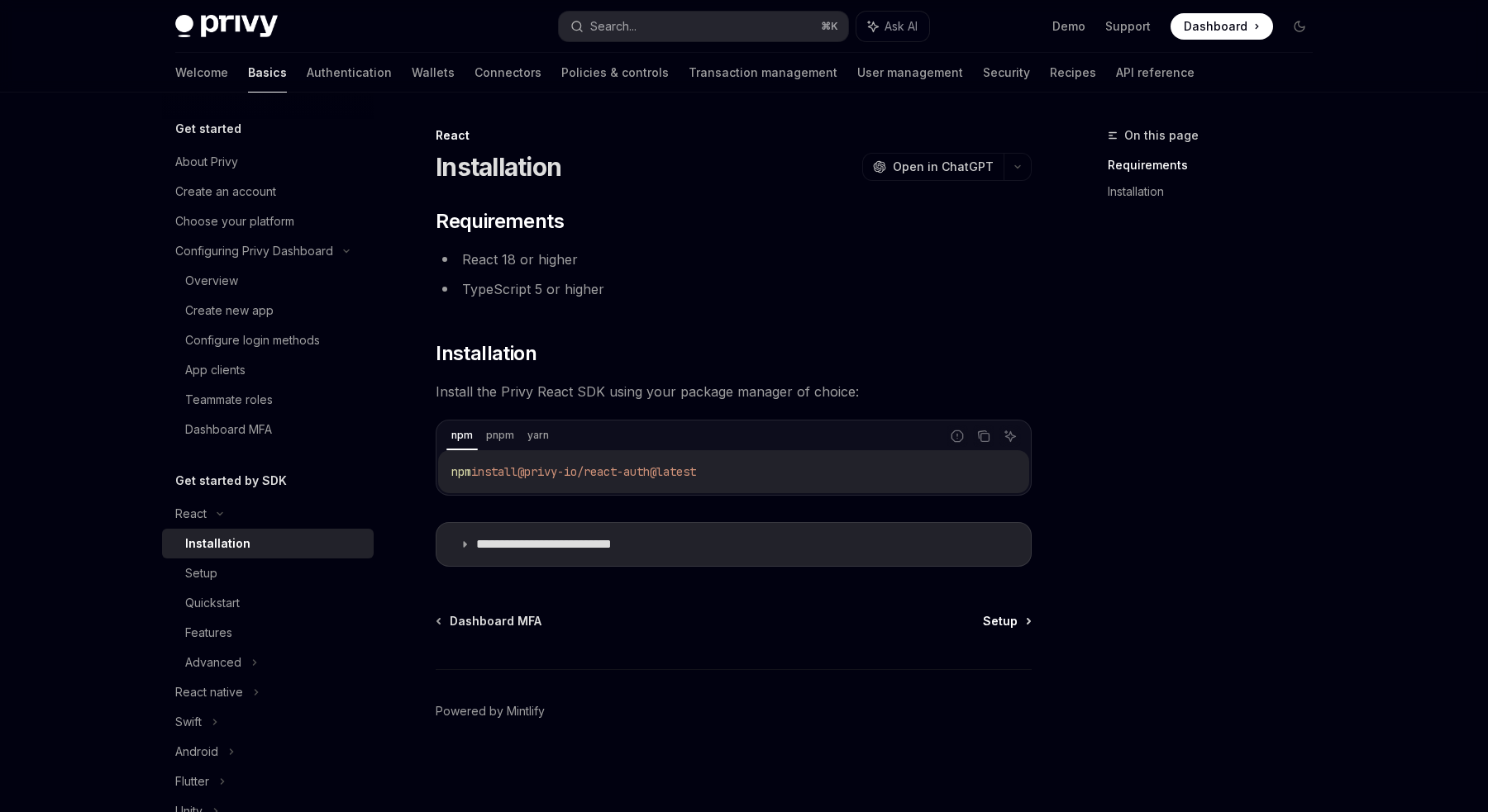
click at [1017, 624] on link "Setup" at bounding box center [1006, 621] width 47 height 17
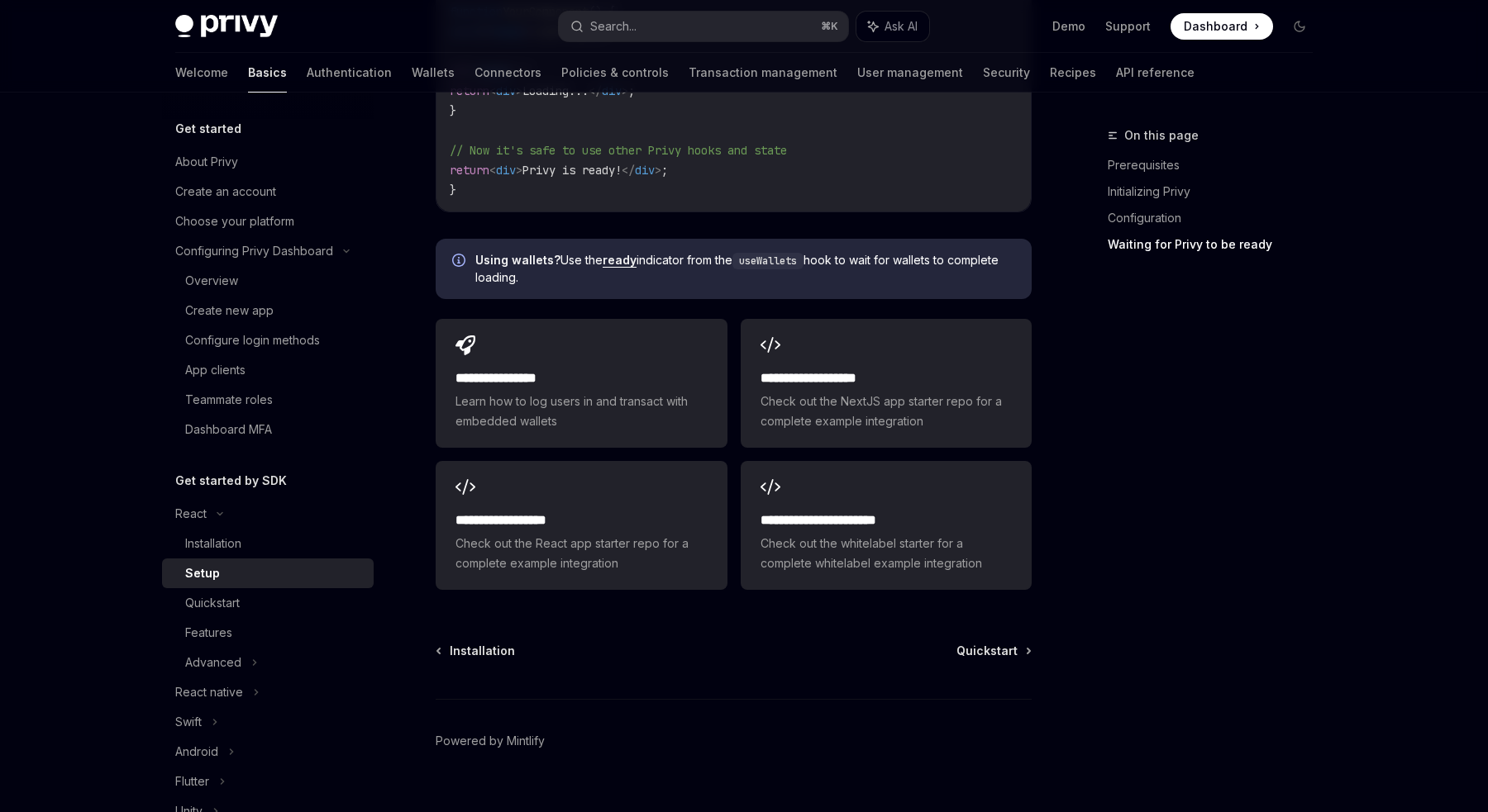
scroll to position [2164, 0]
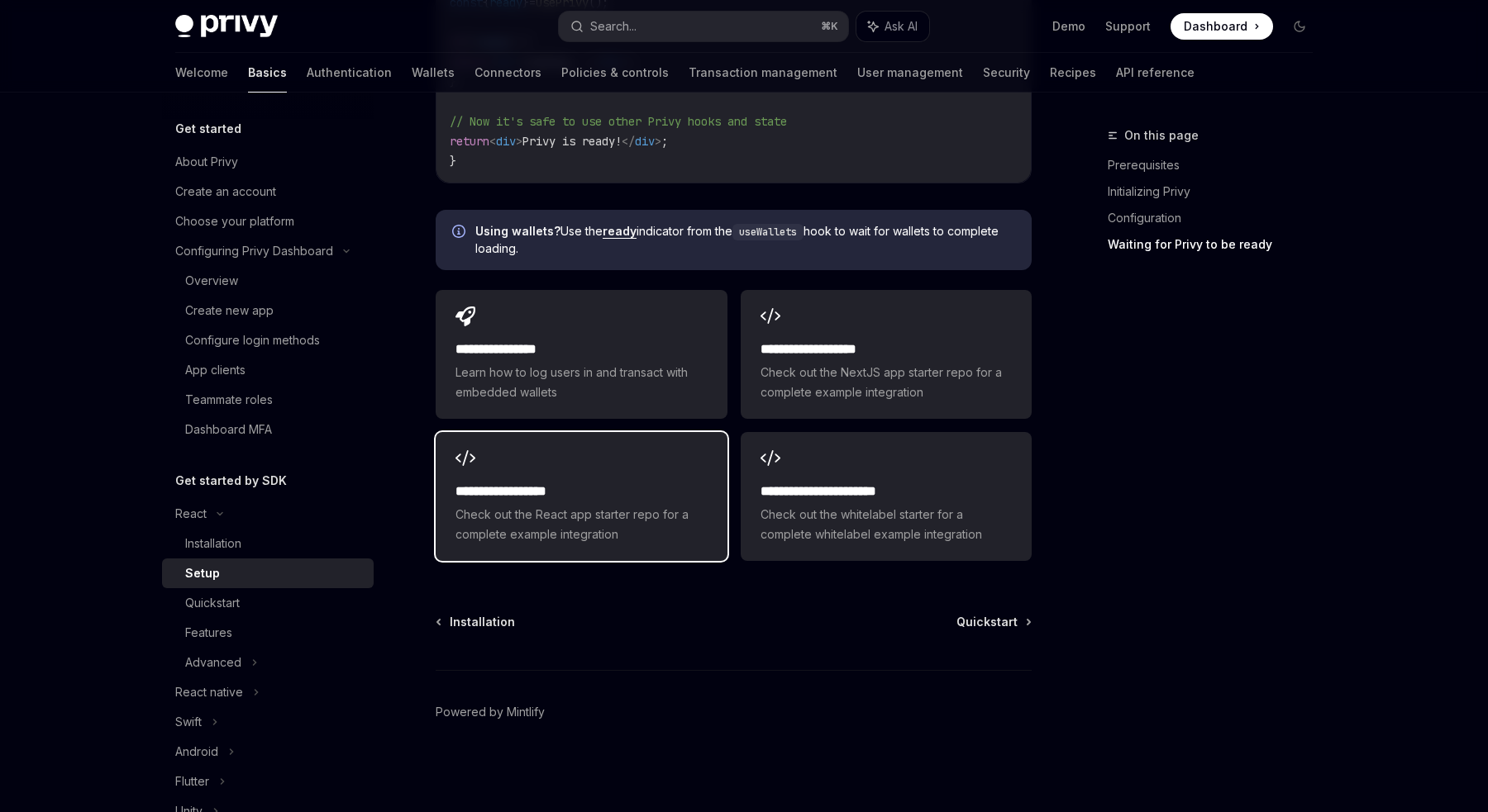
click at [658, 505] on span "Check out the React app starter repo for a complete example integration" at bounding box center [580, 524] width 251 height 39
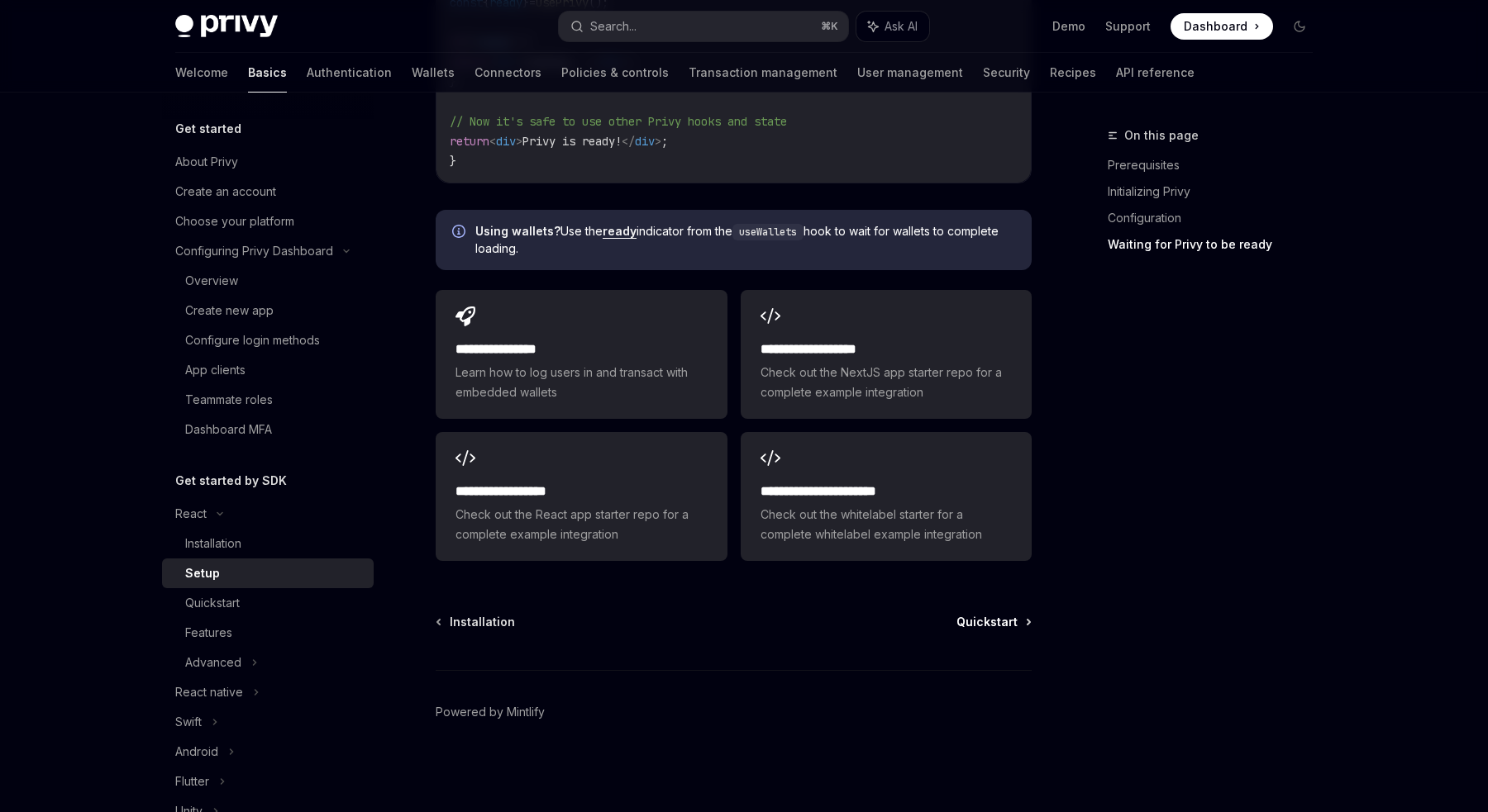
click at [985, 626] on span "Quickstart" at bounding box center [986, 622] width 61 height 17
type textarea "*"
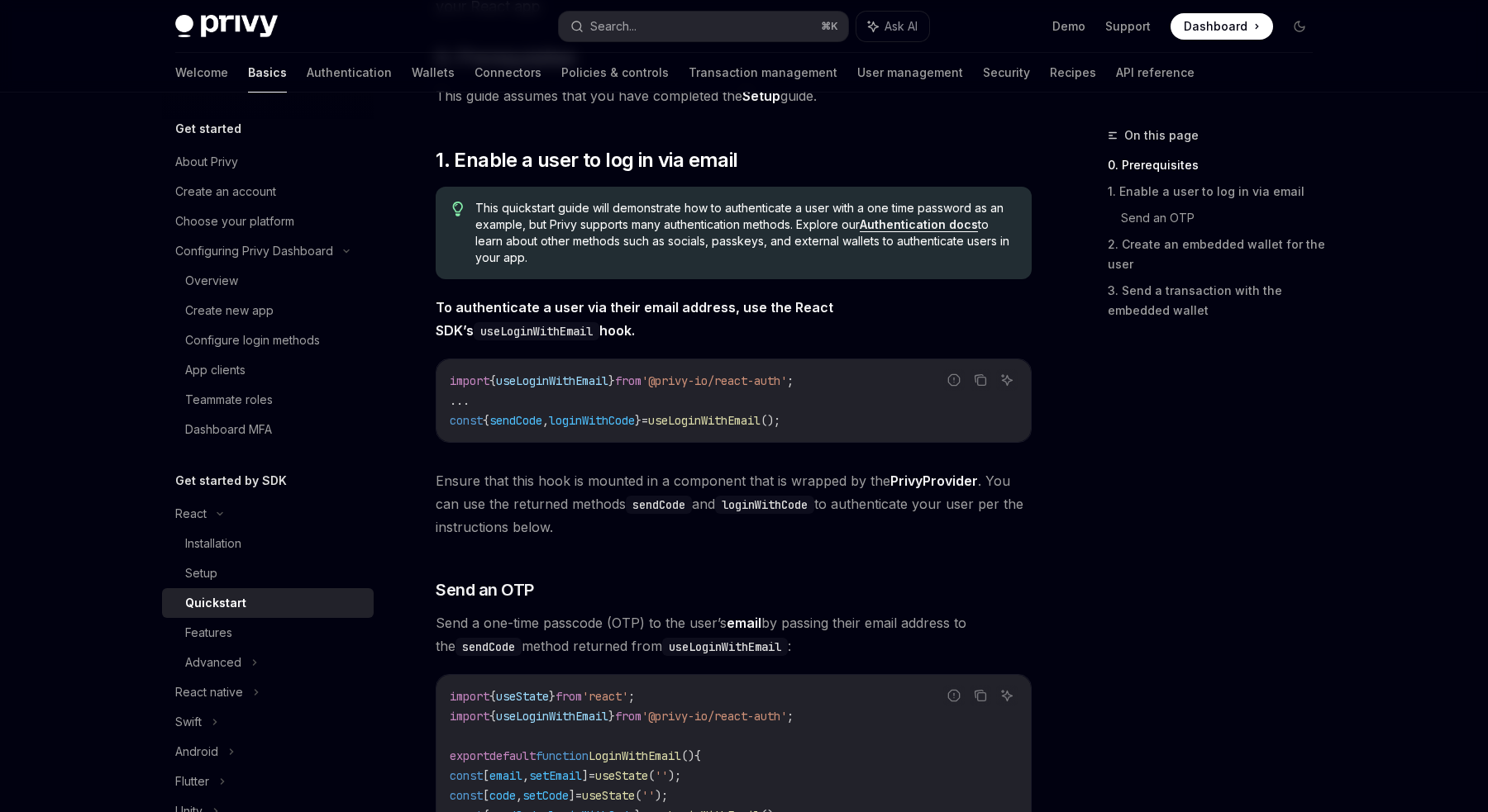
scroll to position [218, 0]
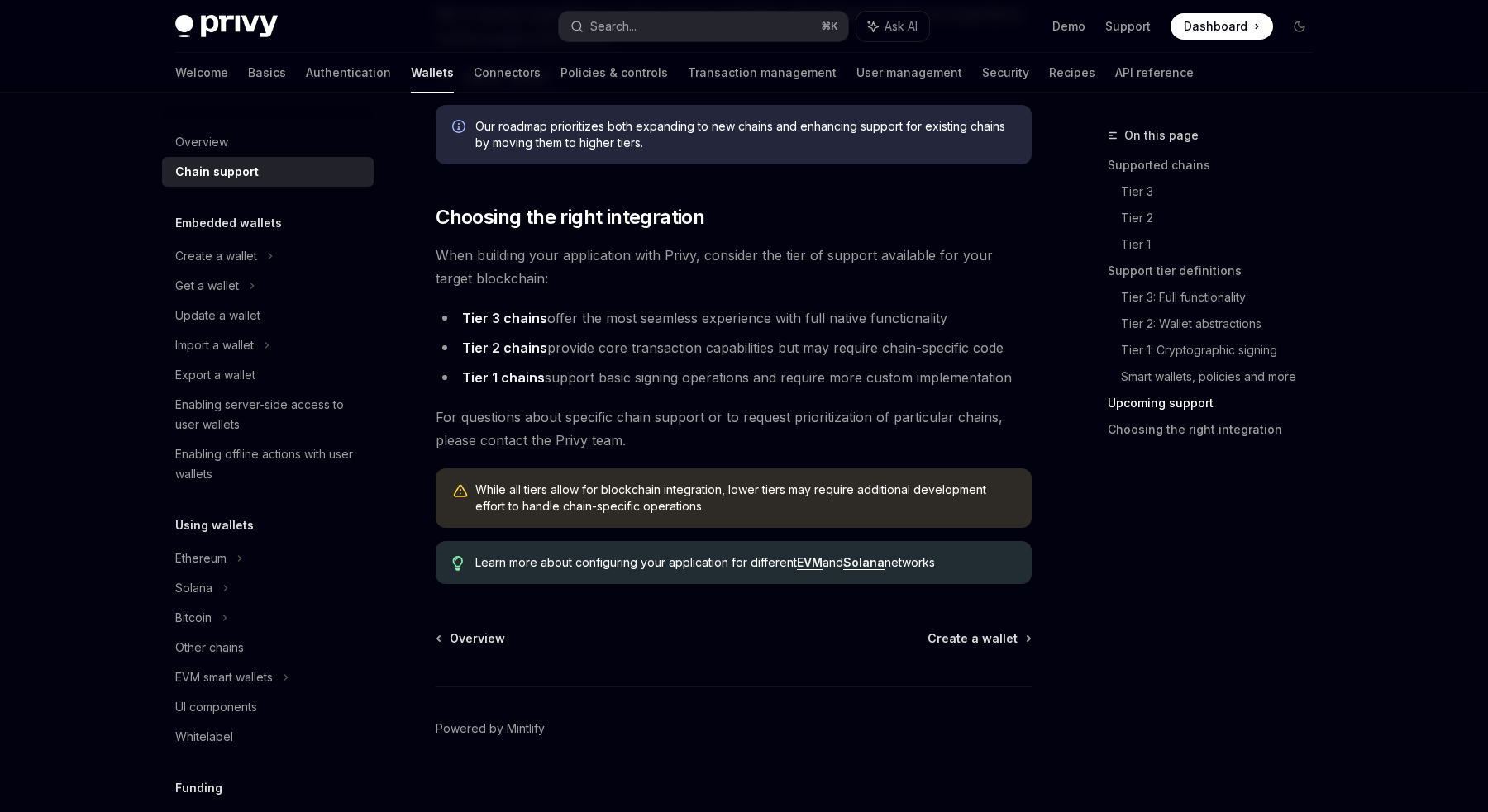
scroll to position [1919, 0]
